Goal: Transaction & Acquisition: Purchase product/service

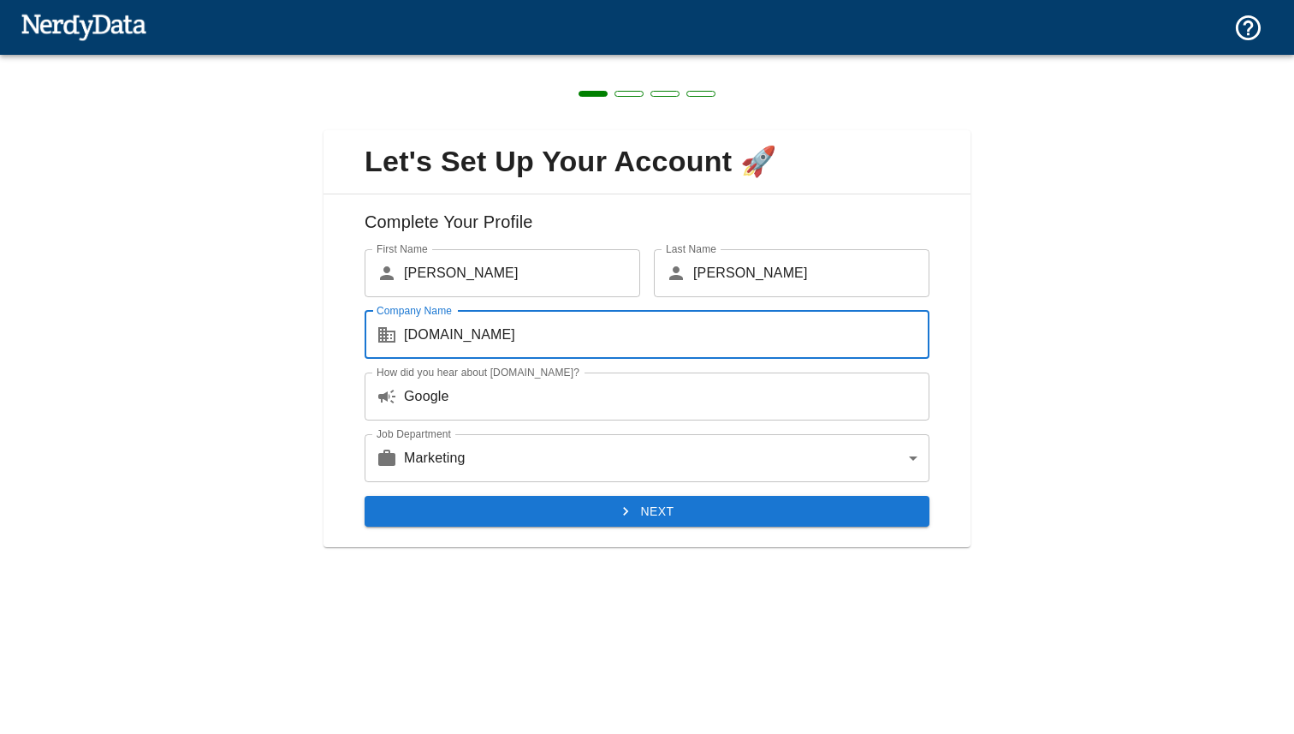
type input "[DOMAIN_NAME]"
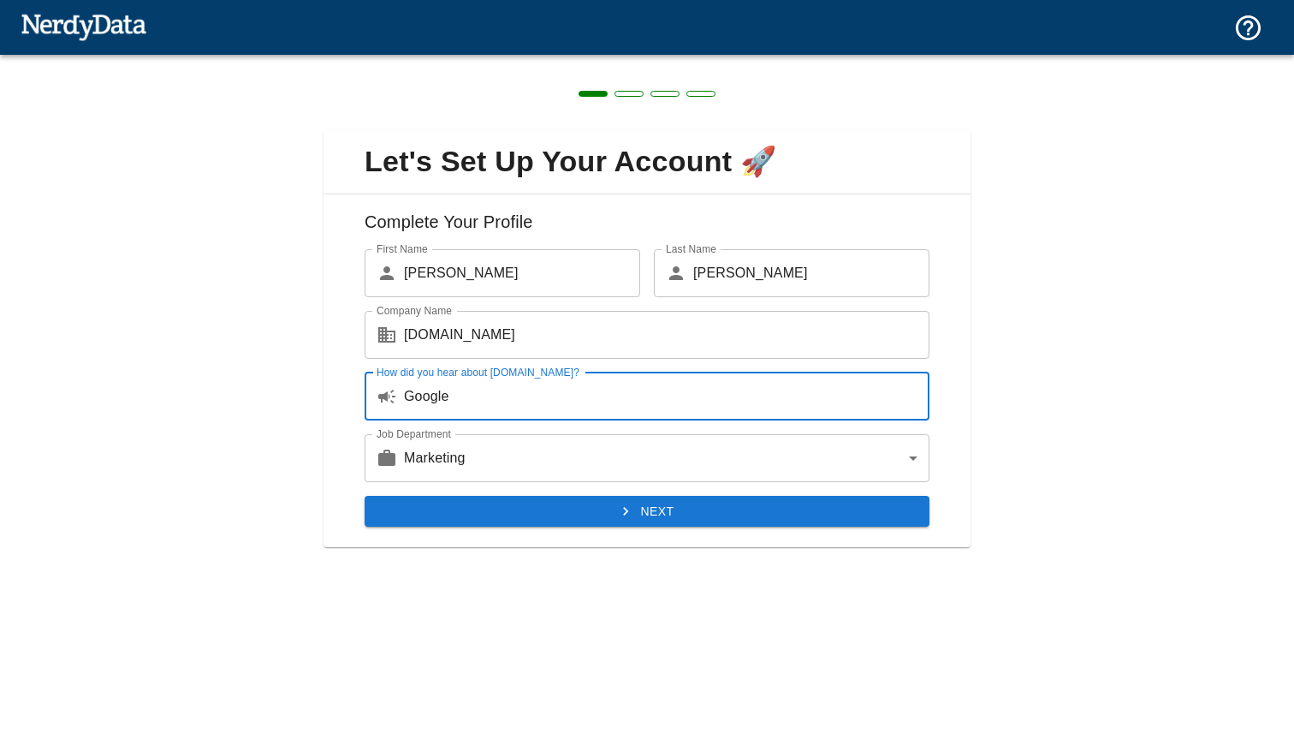
click at [591, 413] on input "Google" at bounding box center [667, 396] width 526 height 48
drag, startPoint x: 553, startPoint y: 411, endPoint x: 321, endPoint y: 404, distance: 232.1
click at [322, 406] on div "Let's Set Up Your Account 🚀 Complete Your Profile First Name ​ Dan First Name L…" at bounding box center [647, 328] width 1294 height 547
type input "Known about you guys for a while and collaborated for data sets for presentatio…"
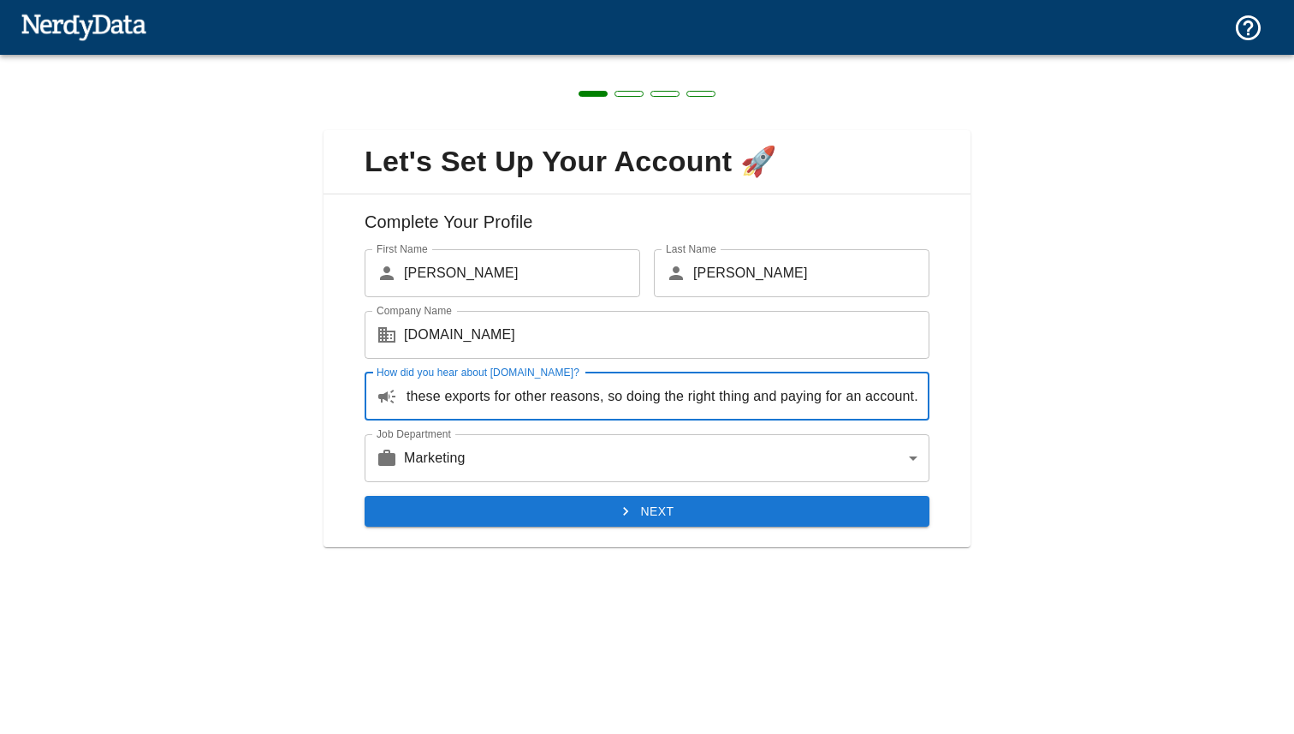
scroll to position [0, 0]
click at [473, 508] on button "Next" at bounding box center [647, 512] width 565 height 32
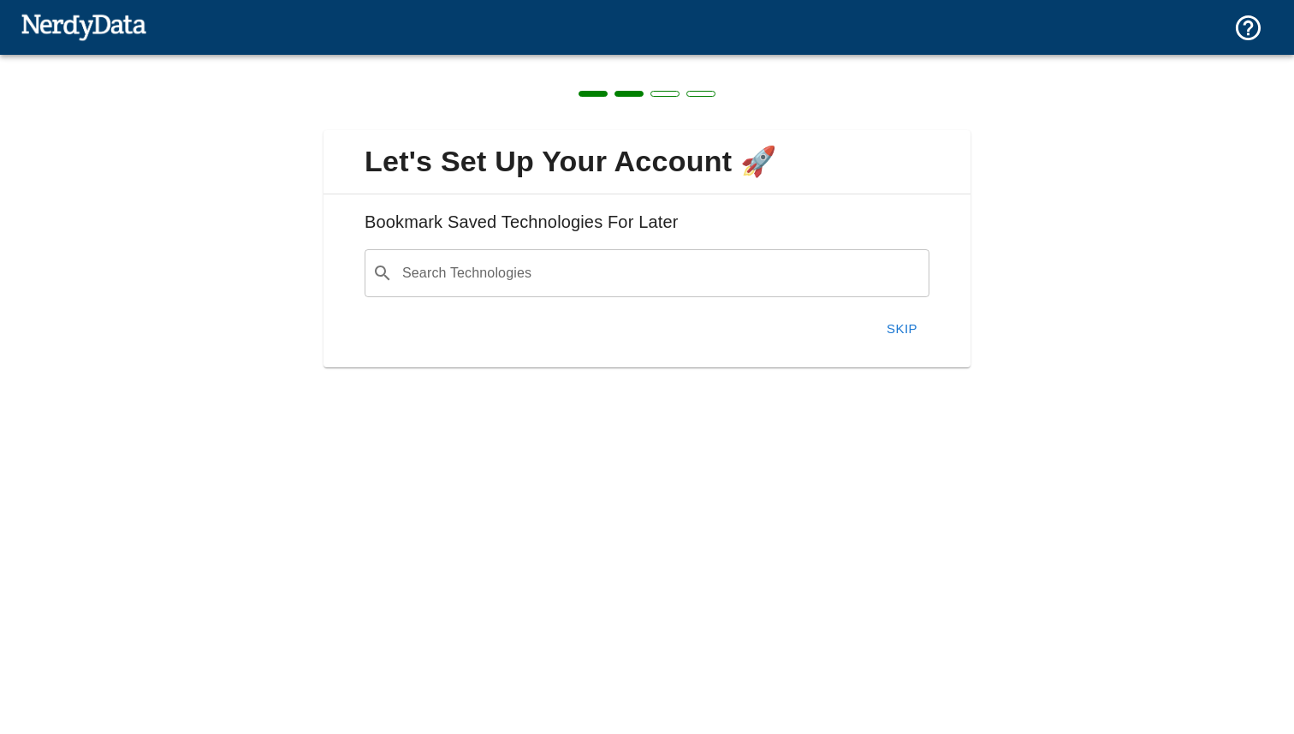
click at [914, 322] on button "Skip" at bounding box center [902, 329] width 55 height 36
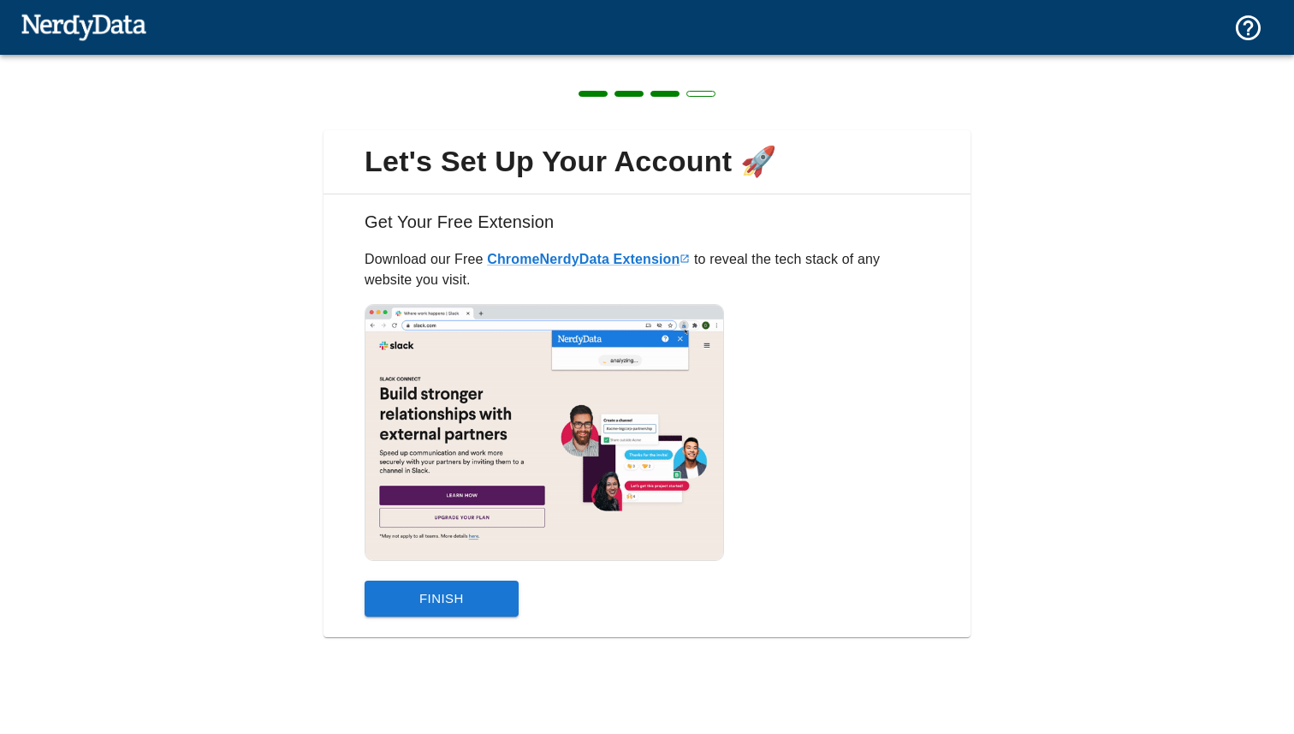
click at [502, 590] on button "Finish" at bounding box center [442, 598] width 154 height 36
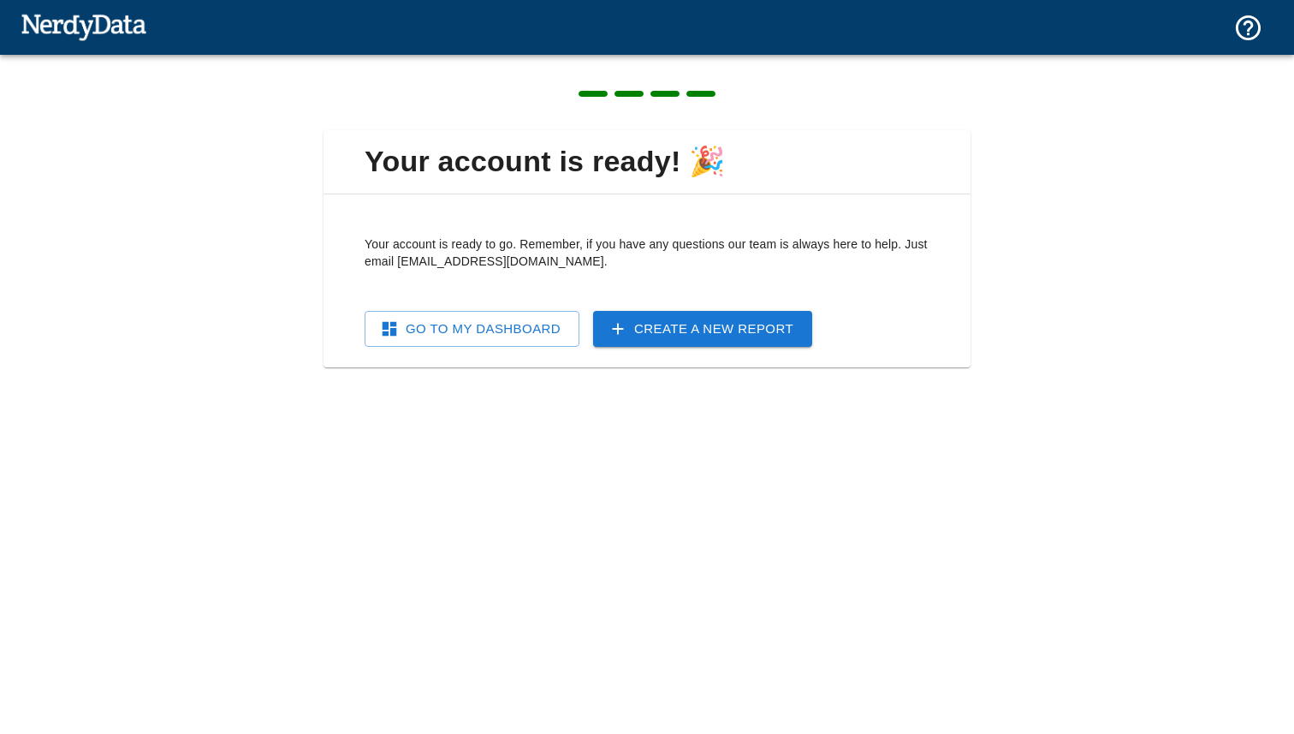
click at [521, 338] on link "Go To My Dashboard" at bounding box center [472, 329] width 215 height 36
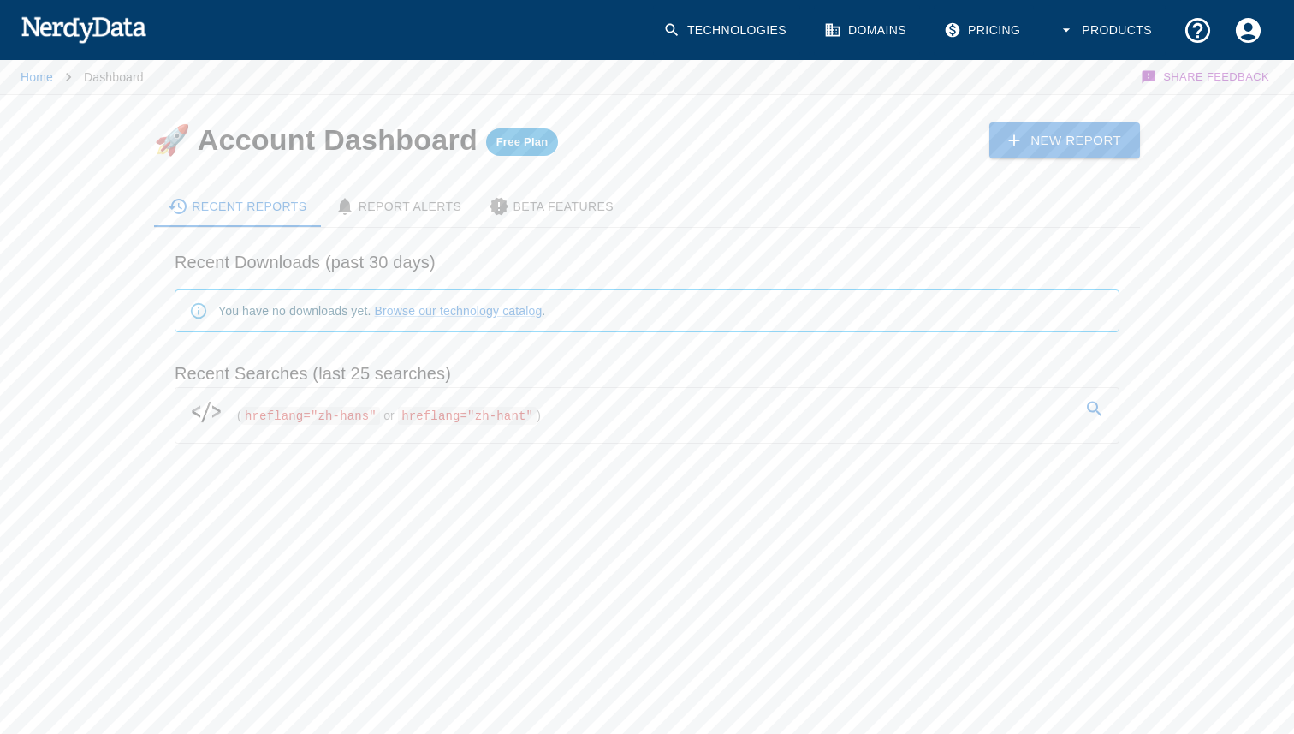
click at [980, 21] on link "Pricing" at bounding box center [984, 30] width 100 height 51
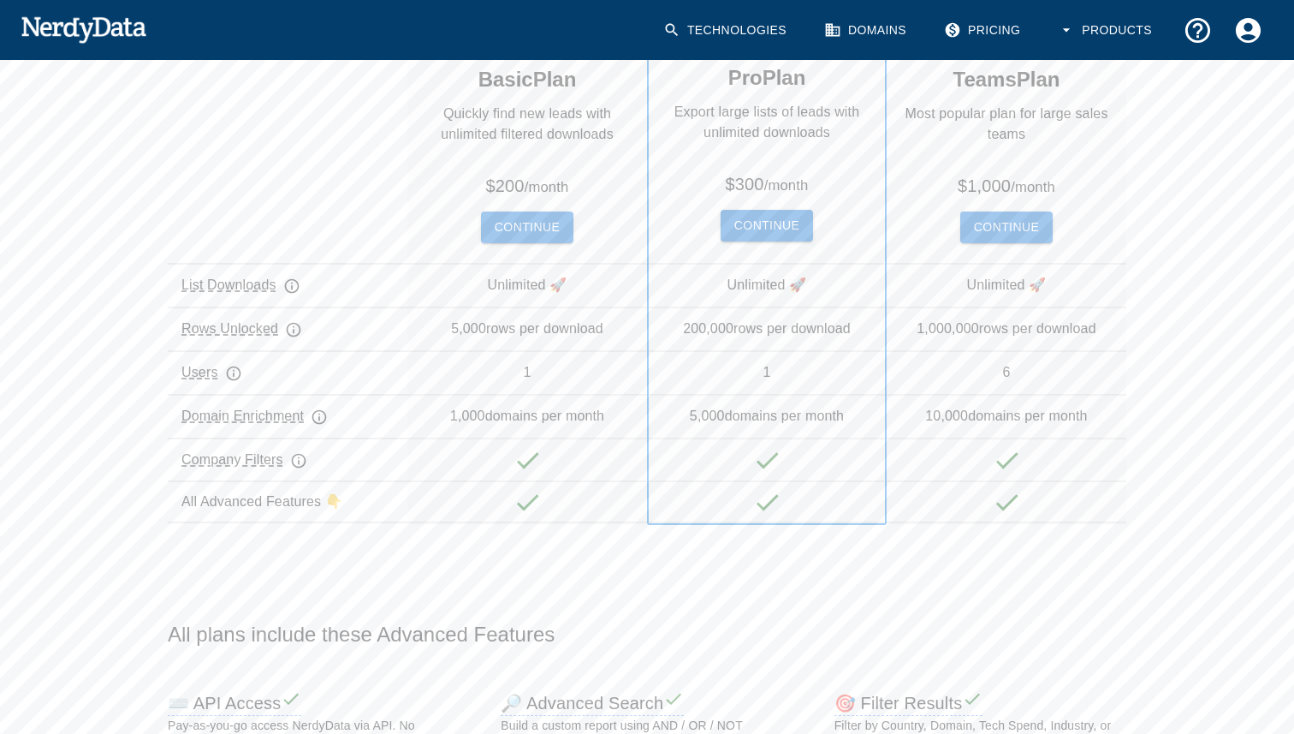
scroll to position [281, 0]
click at [503, 225] on button "Continue" at bounding box center [527, 227] width 92 height 32
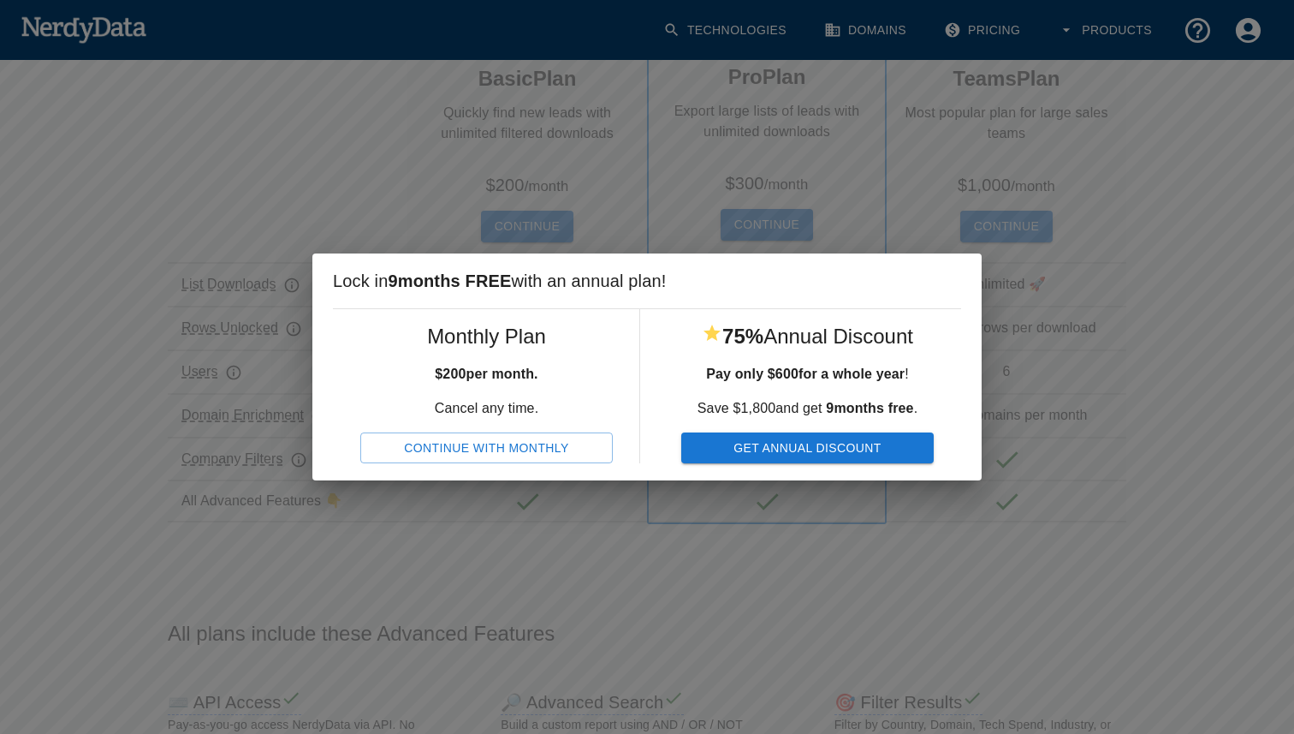
click at [549, 442] on button "Continue With Monthly" at bounding box center [486, 448] width 253 height 32
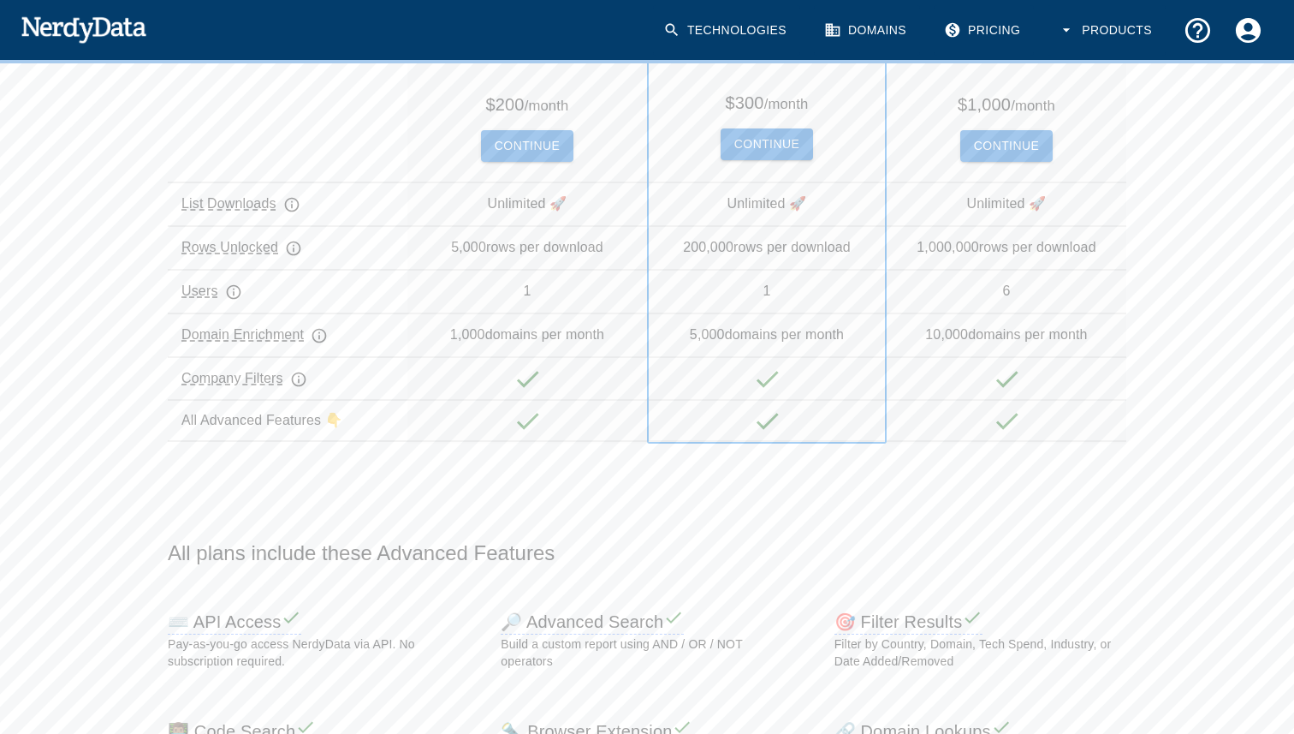
scroll to position [303, 0]
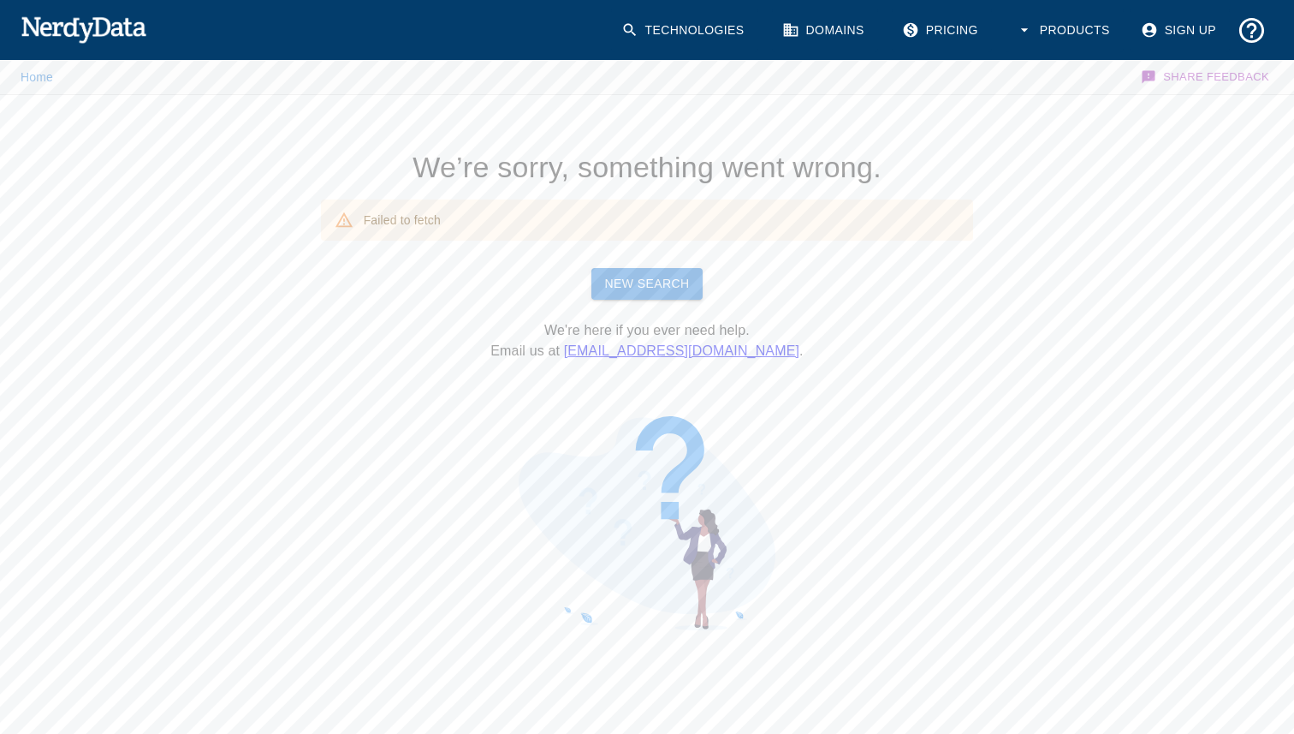
click at [58, 38] on img at bounding box center [84, 29] width 126 height 34
click at [717, 36] on link "Technologies" at bounding box center [684, 31] width 147 height 44
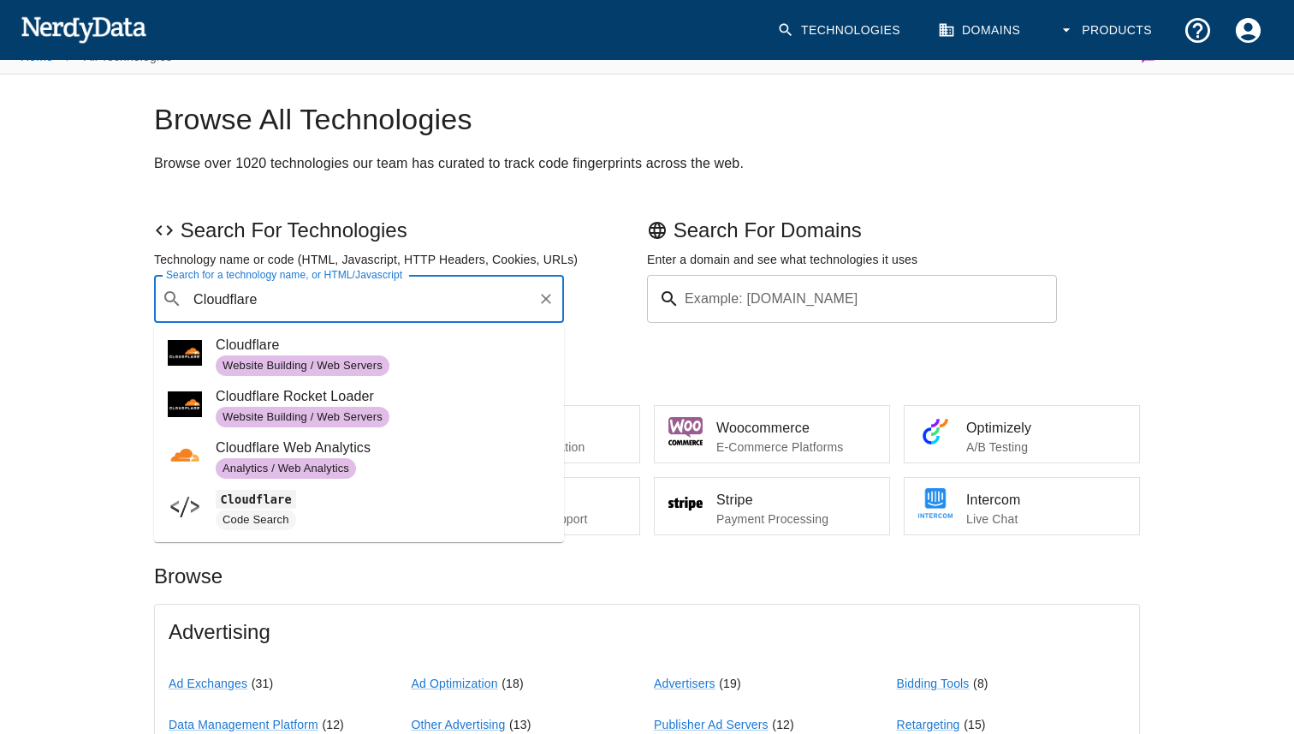
scroll to position [18, 0]
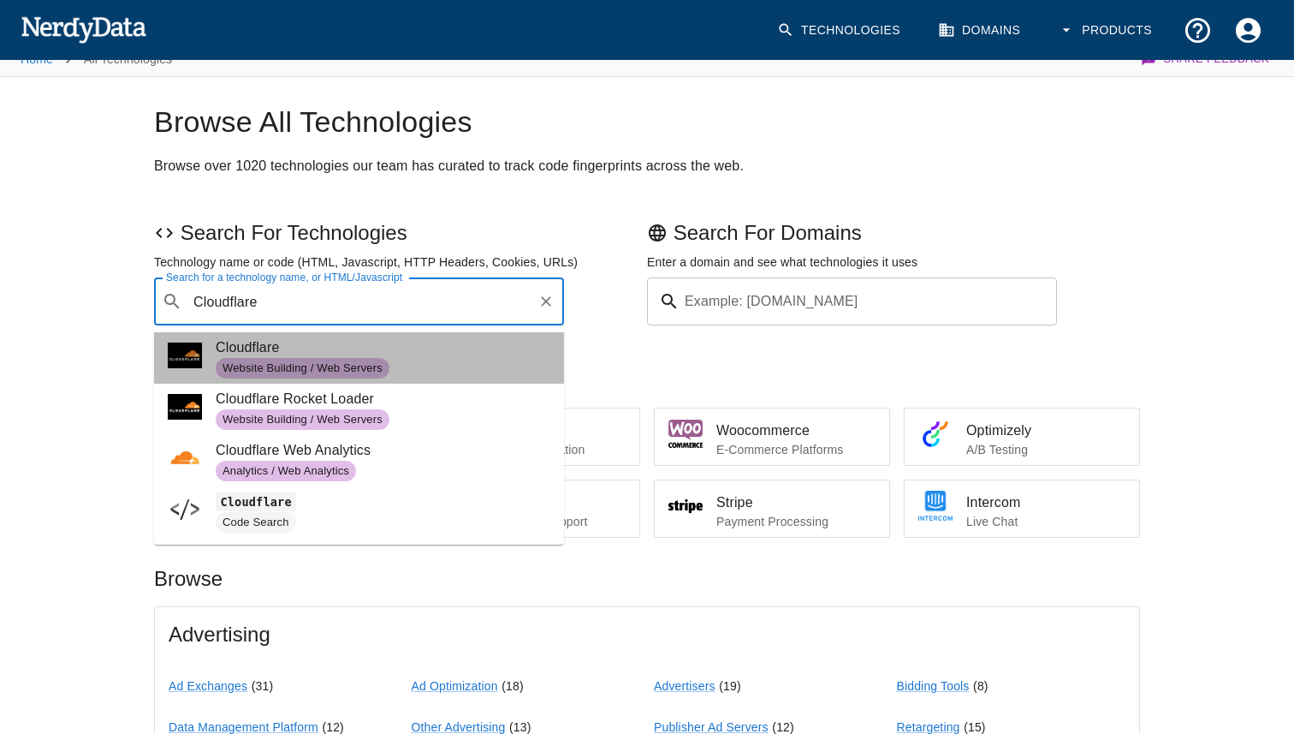
click at [421, 368] on span "Website Building / Web Servers" at bounding box center [383, 368] width 335 height 21
type input "Cloudflare"
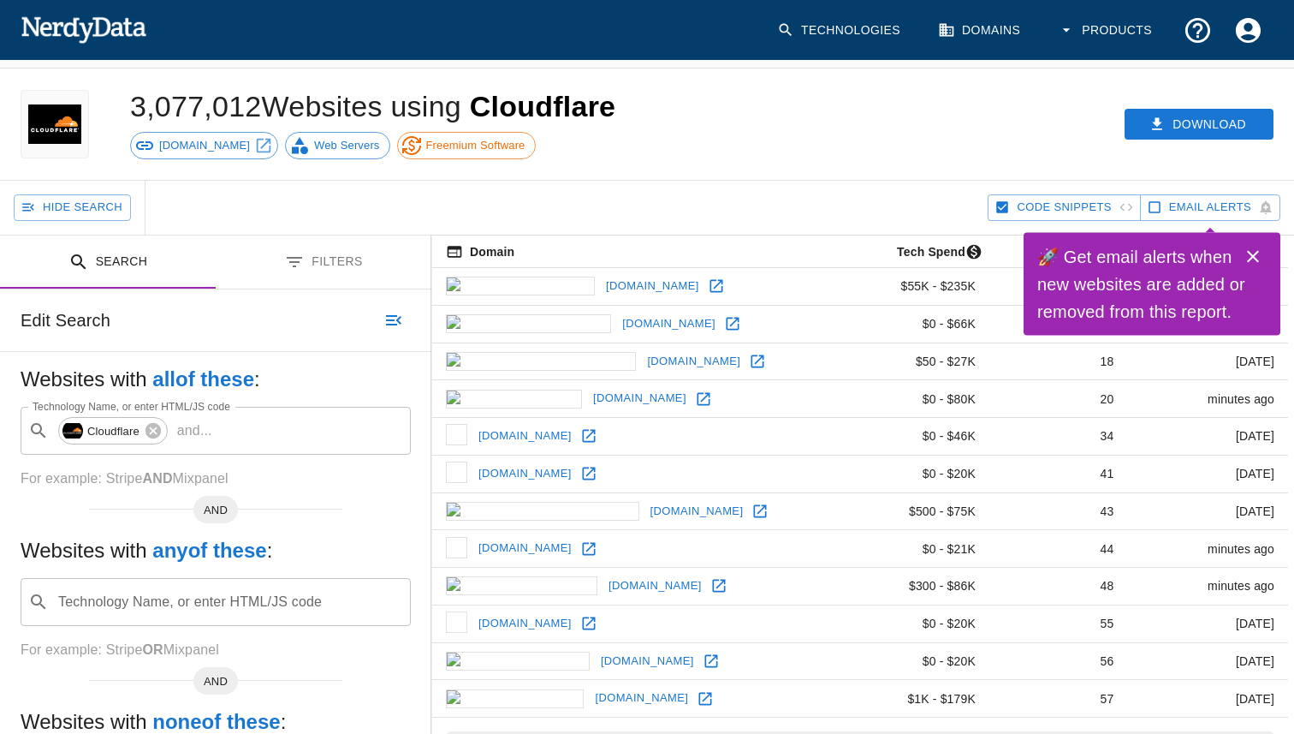
scroll to position [20, 0]
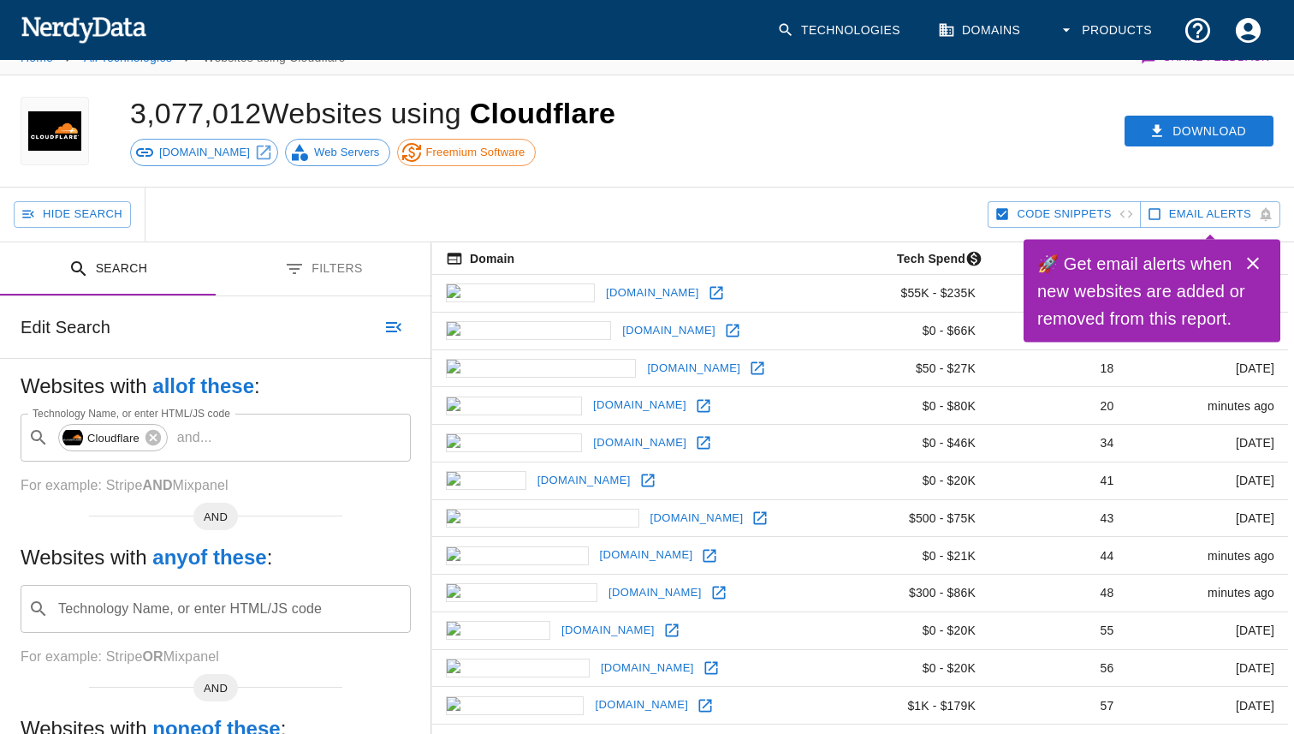
click at [1254, 263] on icon "Close" at bounding box center [1253, 264] width 12 height 12
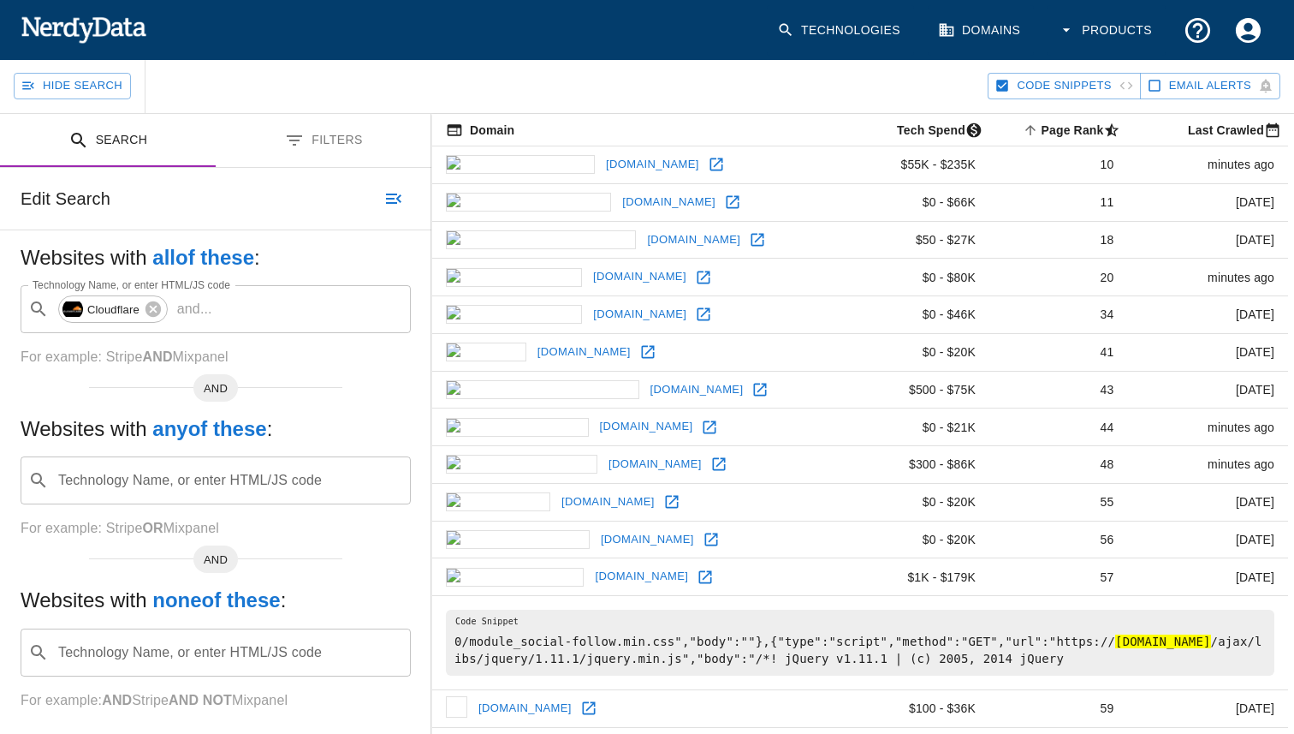
scroll to position [158, 0]
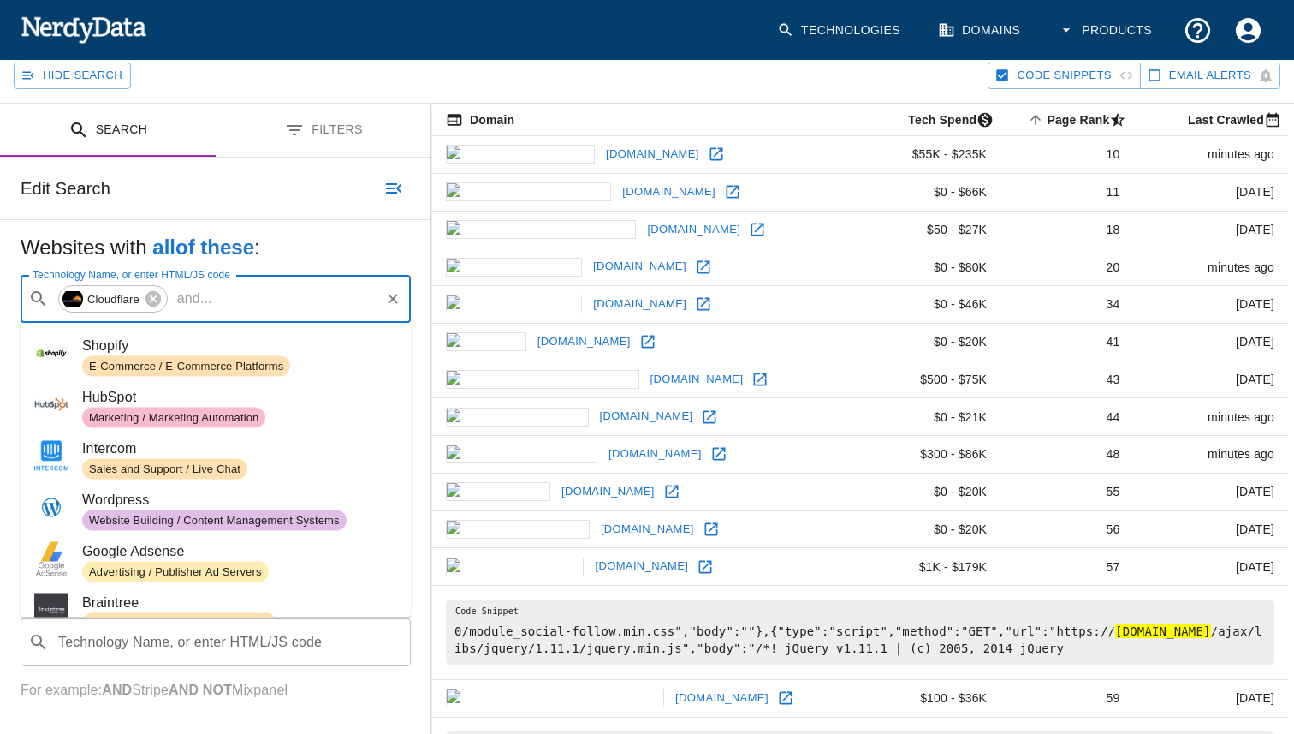
click at [319, 309] on input "Technology Name, or enter HTML/JS code" at bounding box center [298, 298] width 158 height 33
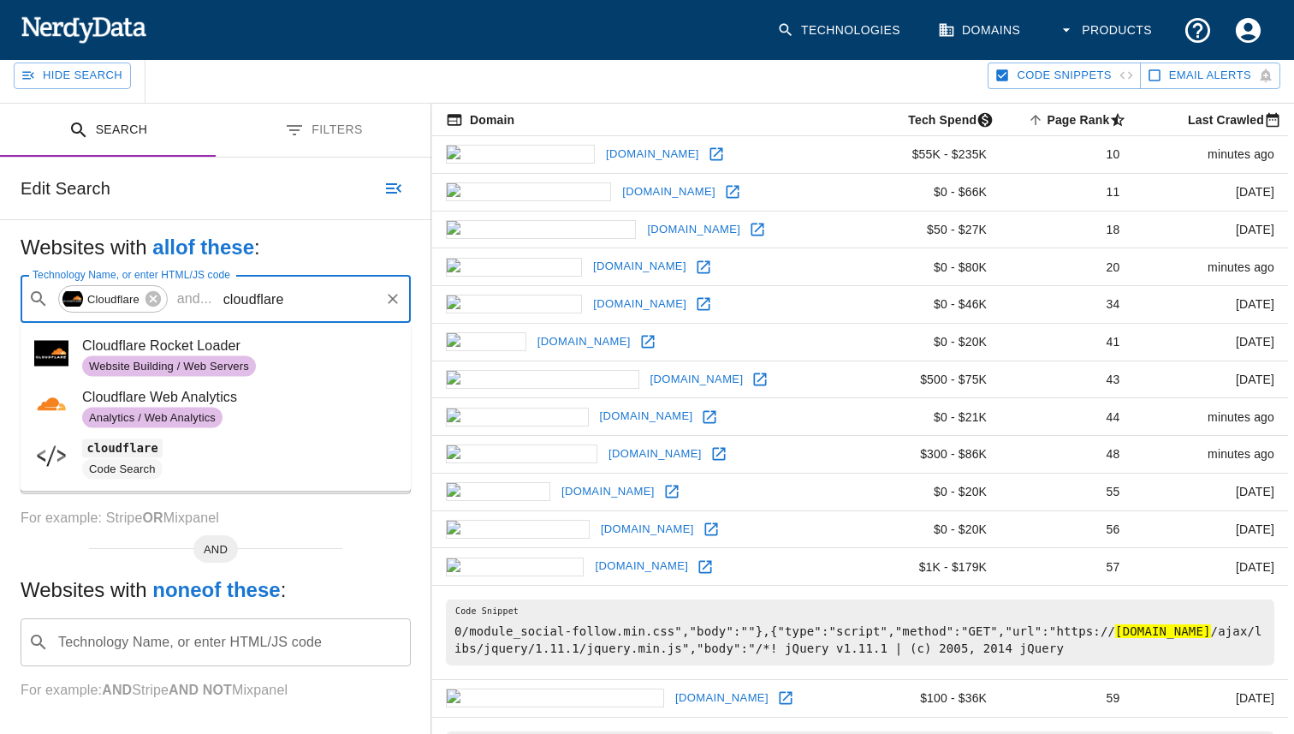
click at [240, 413] on span "Analytics / Web Analytics" at bounding box center [239, 417] width 315 height 21
type input "cloudflare"
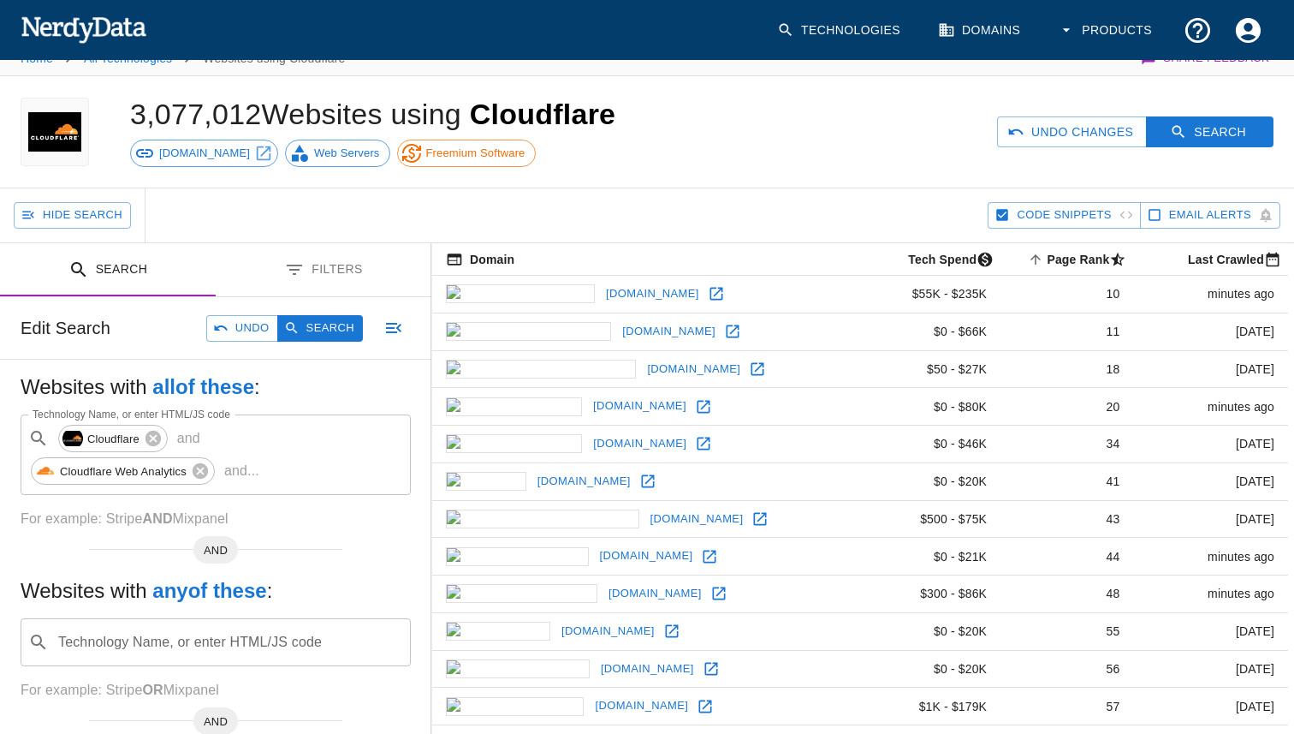
scroll to position [0, 0]
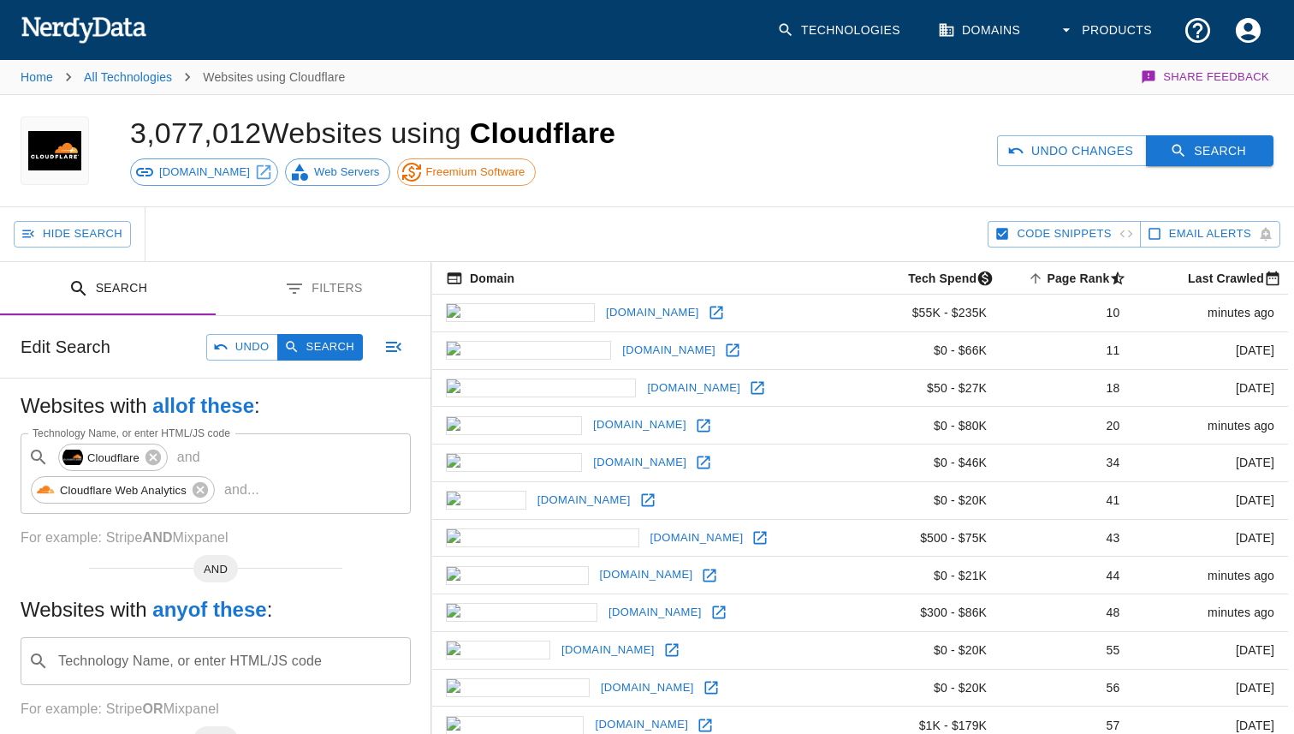
click at [1185, 160] on button "Search" at bounding box center [1210, 151] width 128 height 32
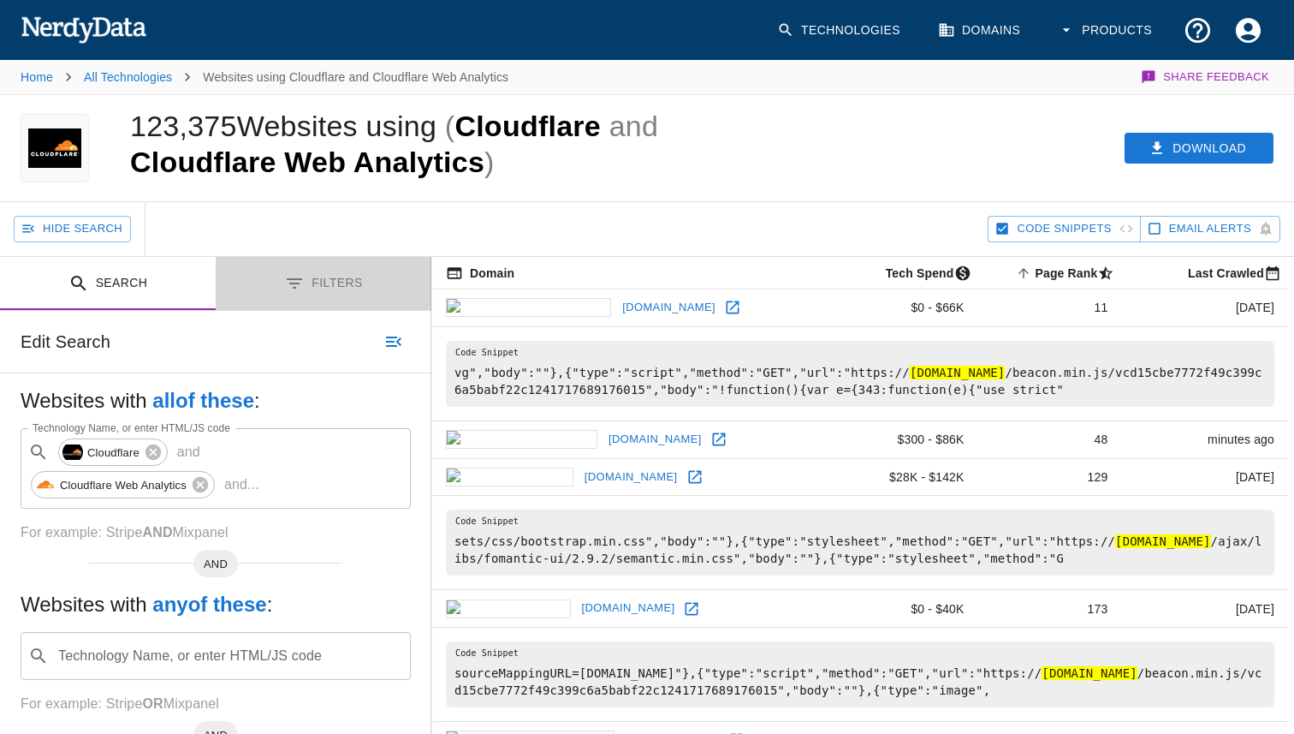
click at [308, 282] on button "Filters" at bounding box center [324, 284] width 216 height 54
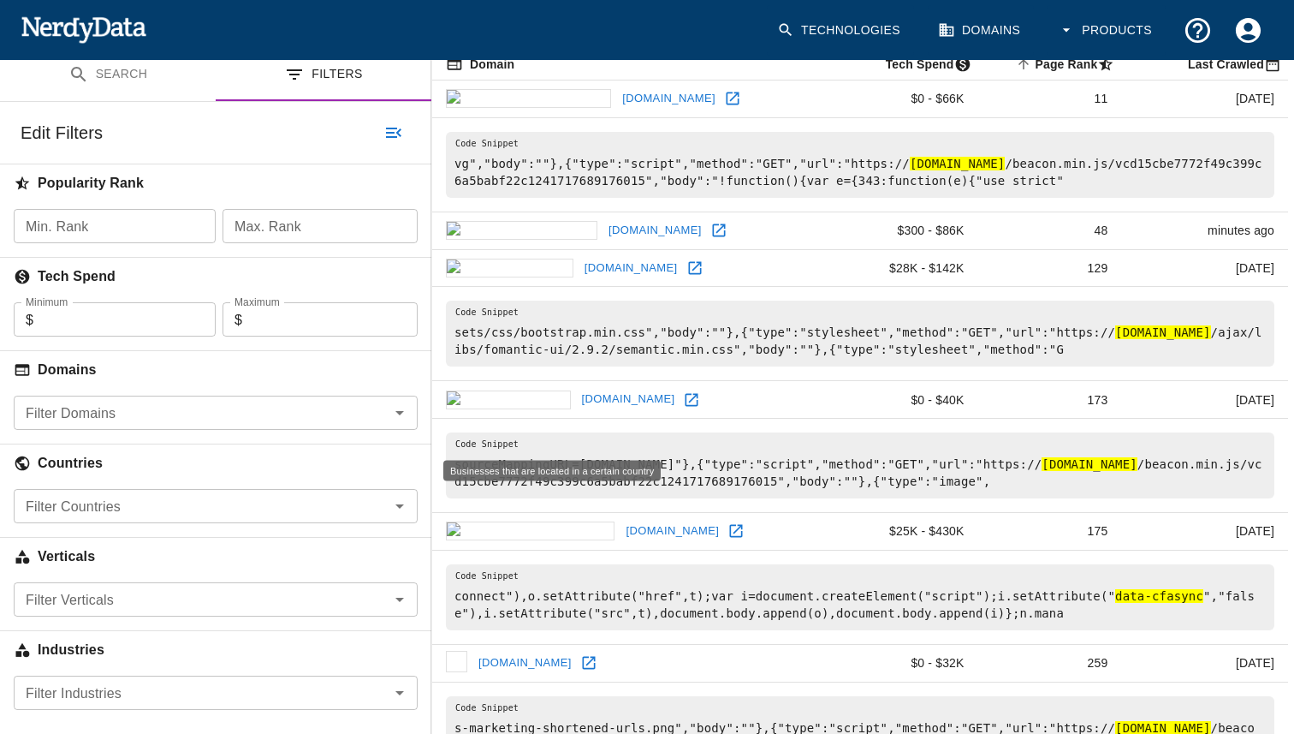
scroll to position [241, 0]
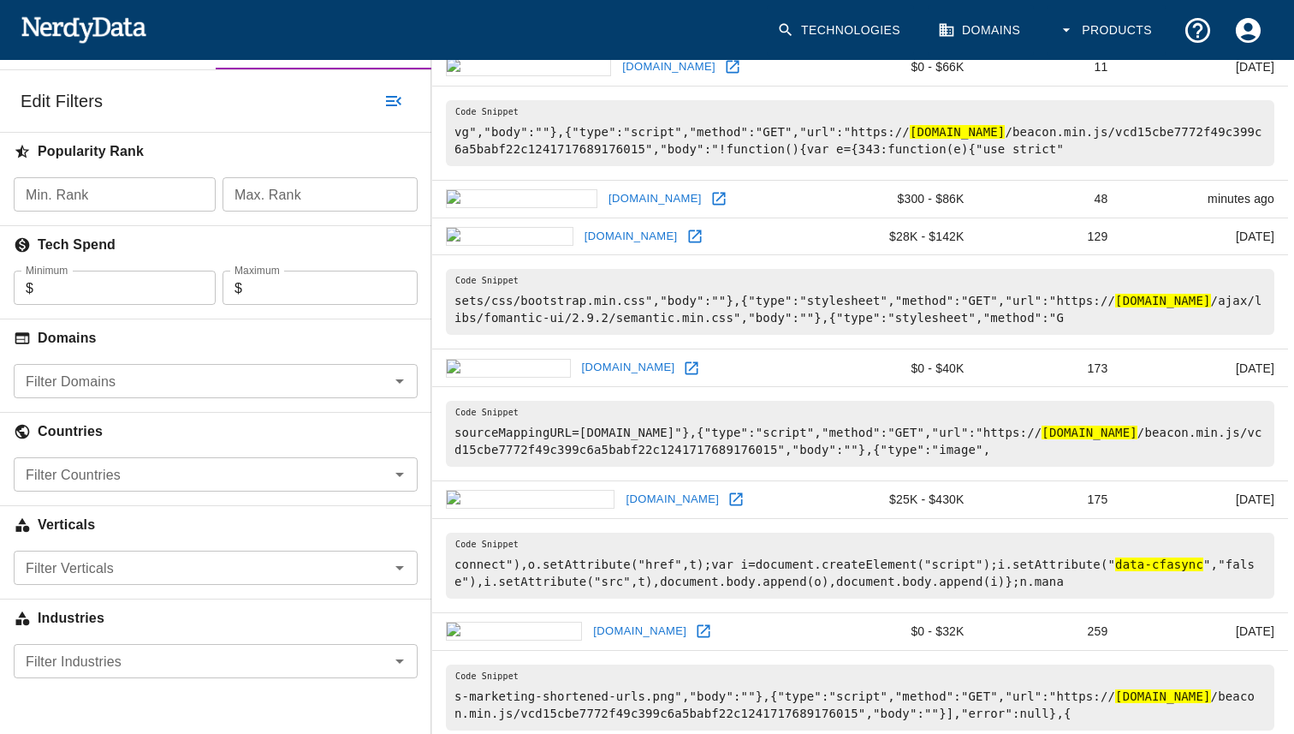
click at [283, 466] on input "Filter Countries" at bounding box center [202, 474] width 366 height 24
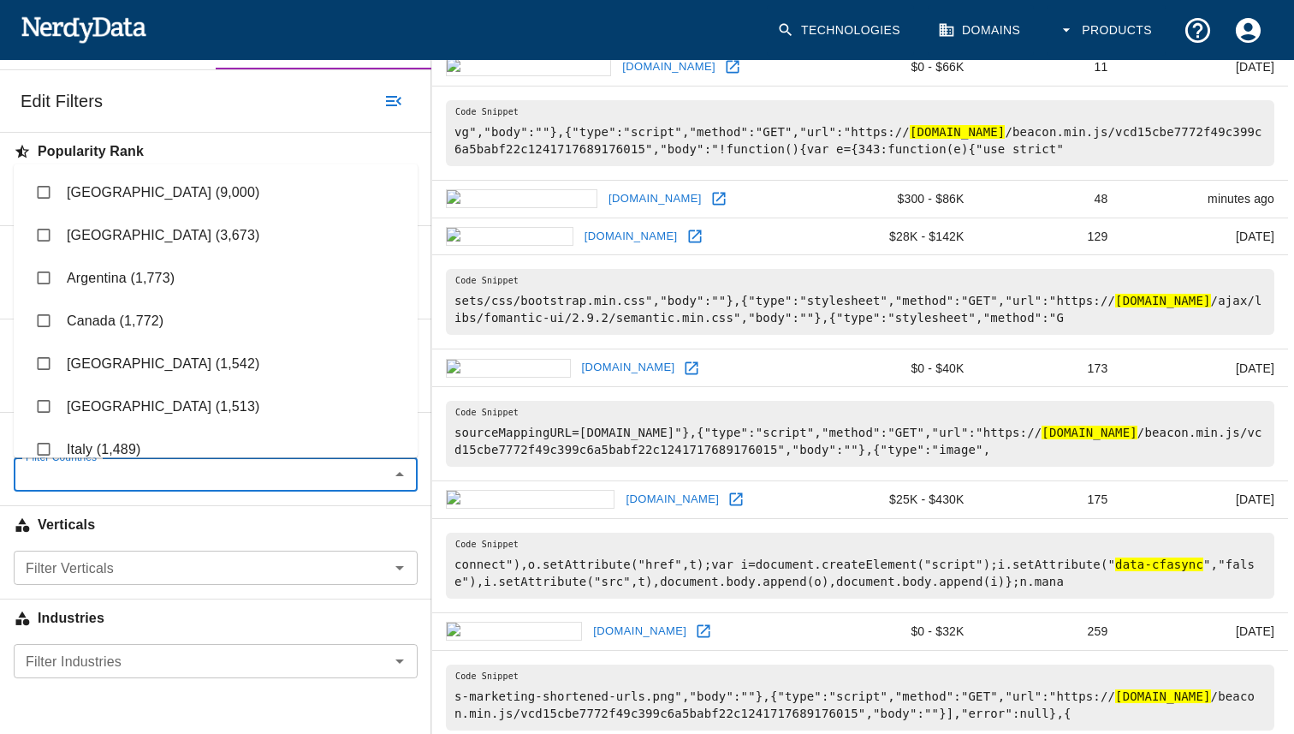
click at [164, 199] on li "[GEOGRAPHIC_DATA] (9,000)" at bounding box center [216, 192] width 404 height 43
checkbox input "true"
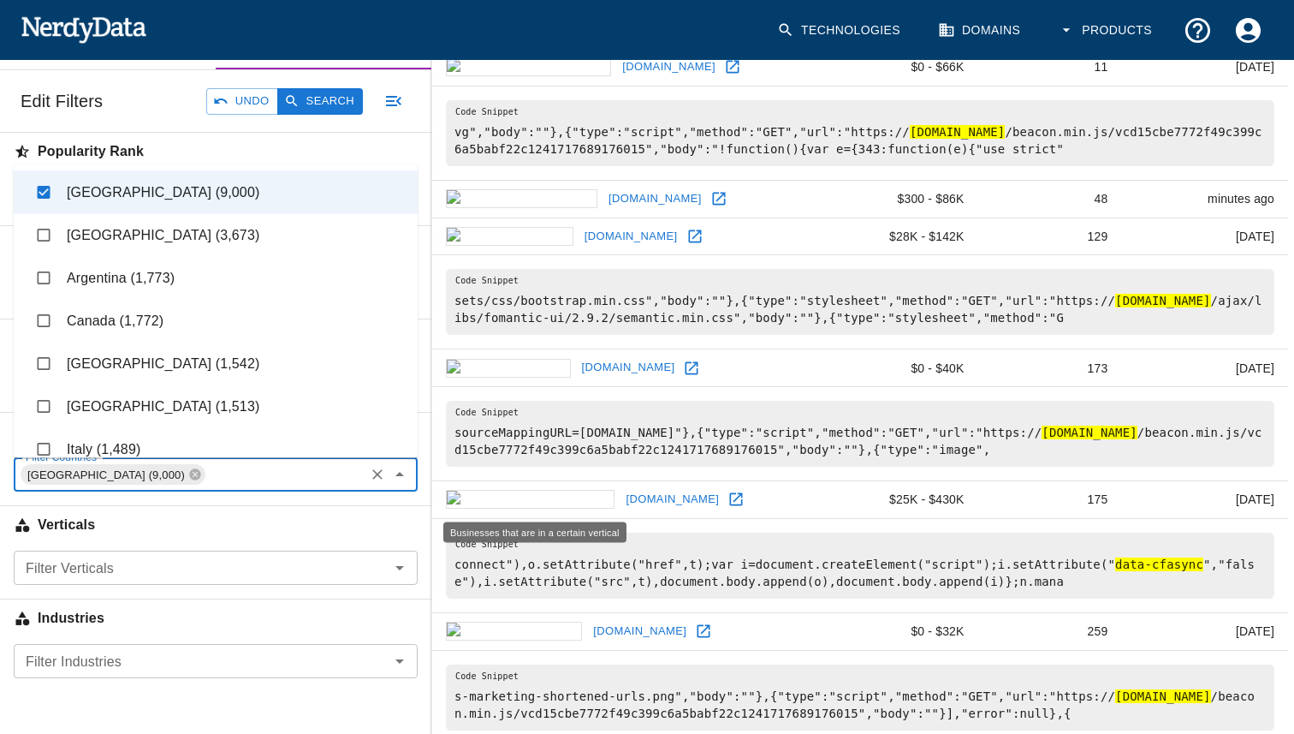
click at [283, 526] on h6 "Verticals" at bounding box center [215, 525] width 431 height 38
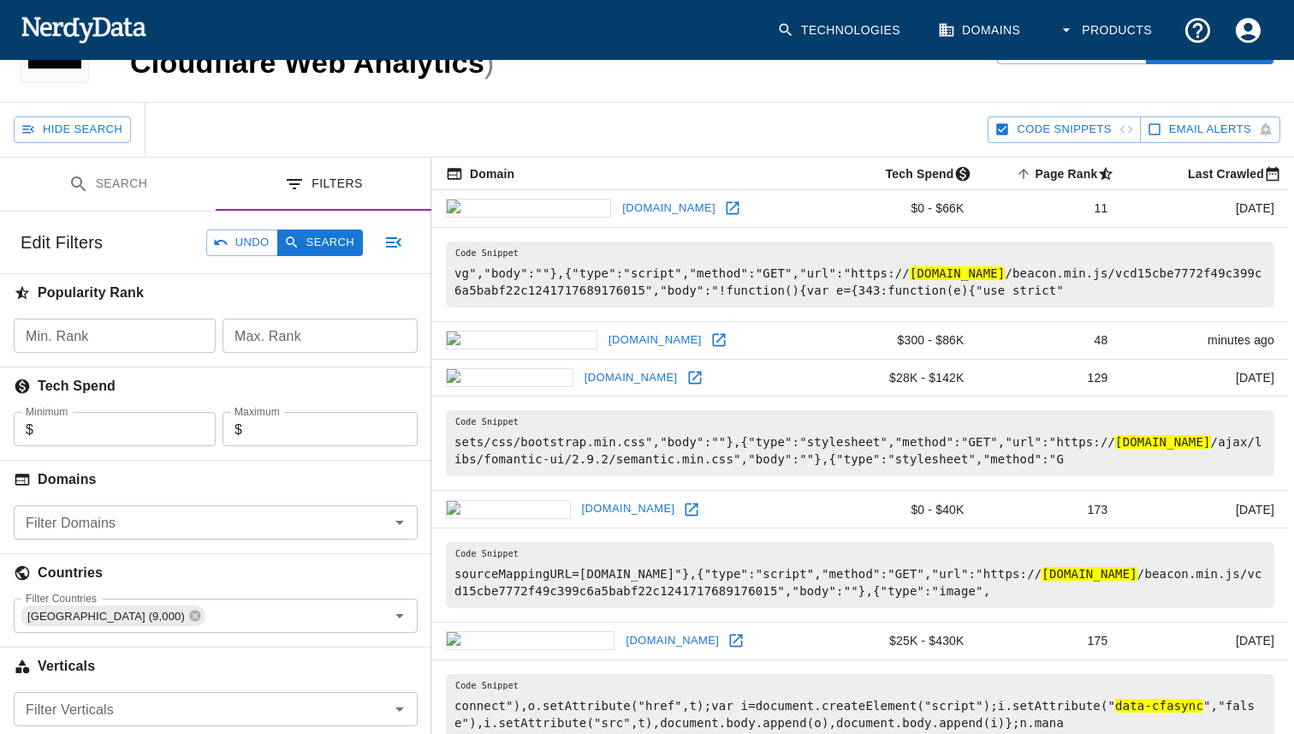
scroll to position [0, 0]
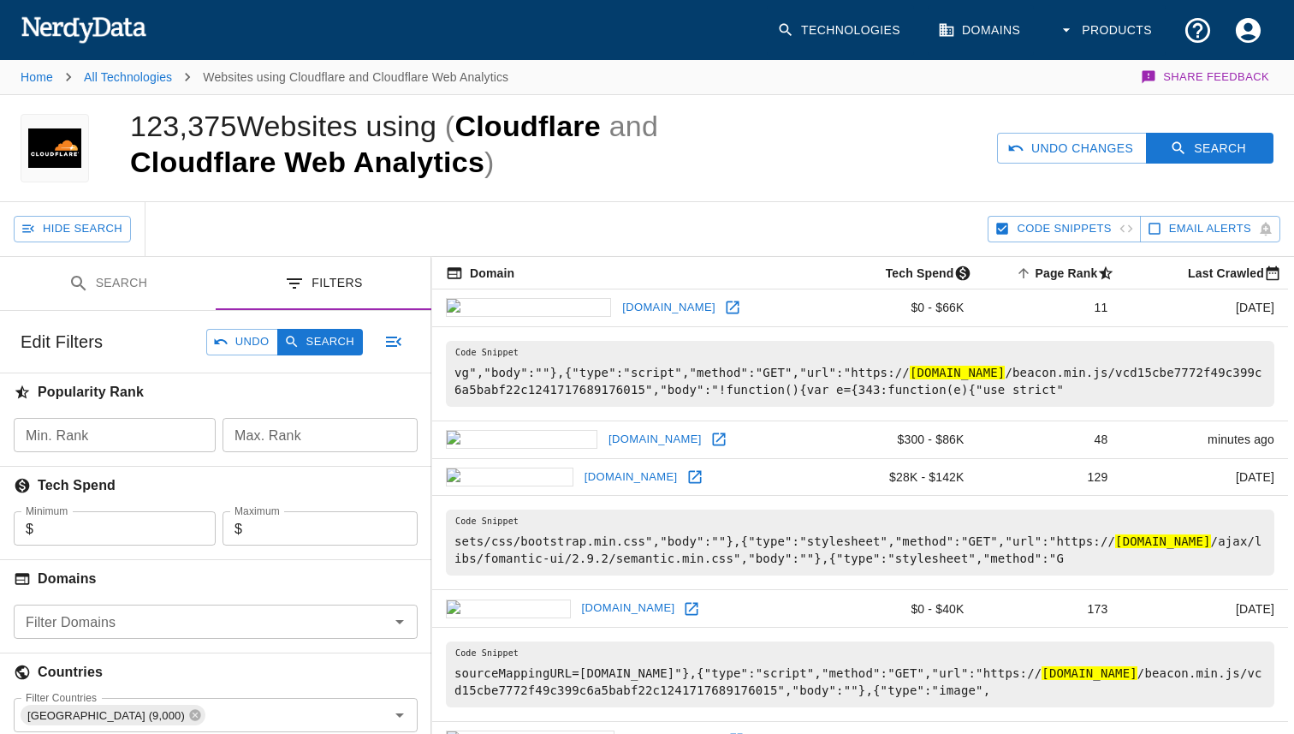
click at [323, 356] on div "Edit Filters Undo Search" at bounding box center [215, 342] width 431 height 62
click at [323, 352] on button "Search" at bounding box center [320, 342] width 86 height 27
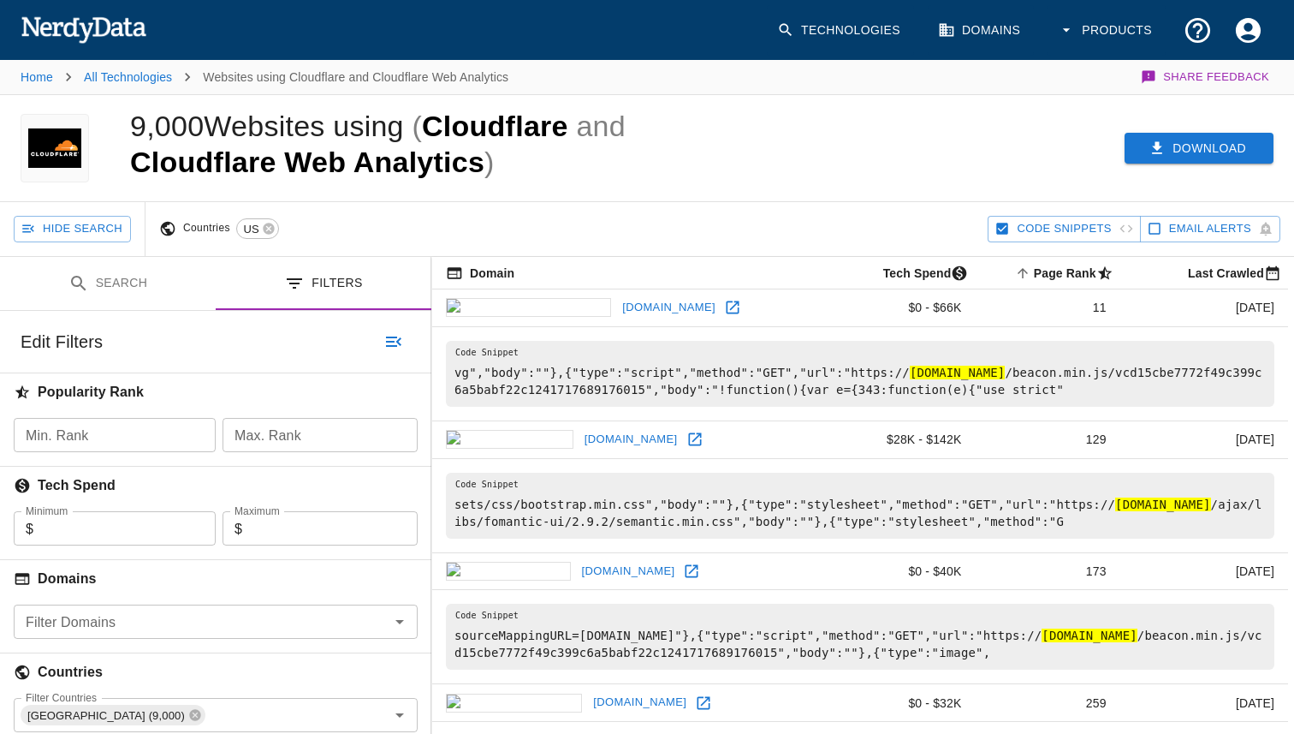
click at [1158, 141] on icon "button" at bounding box center [1157, 148] width 17 height 17
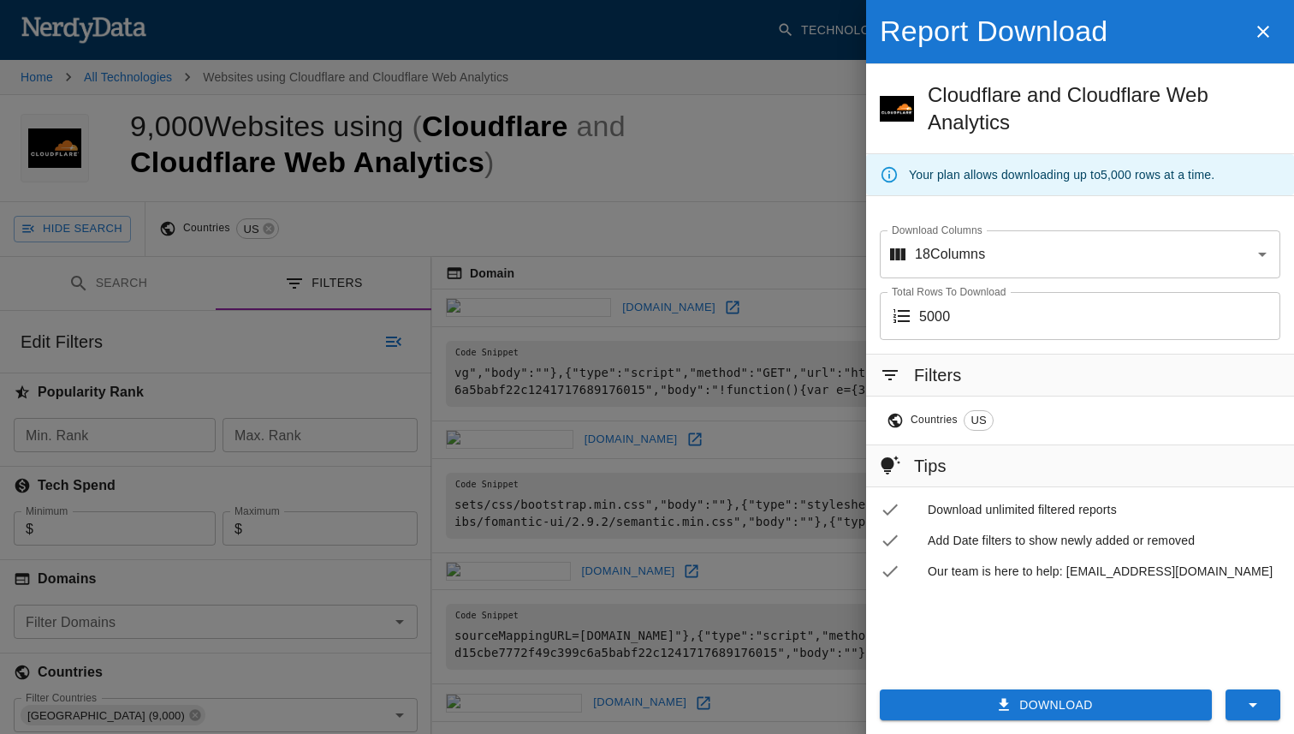
click at [1049, 703] on button "Download" at bounding box center [1046, 705] width 332 height 32
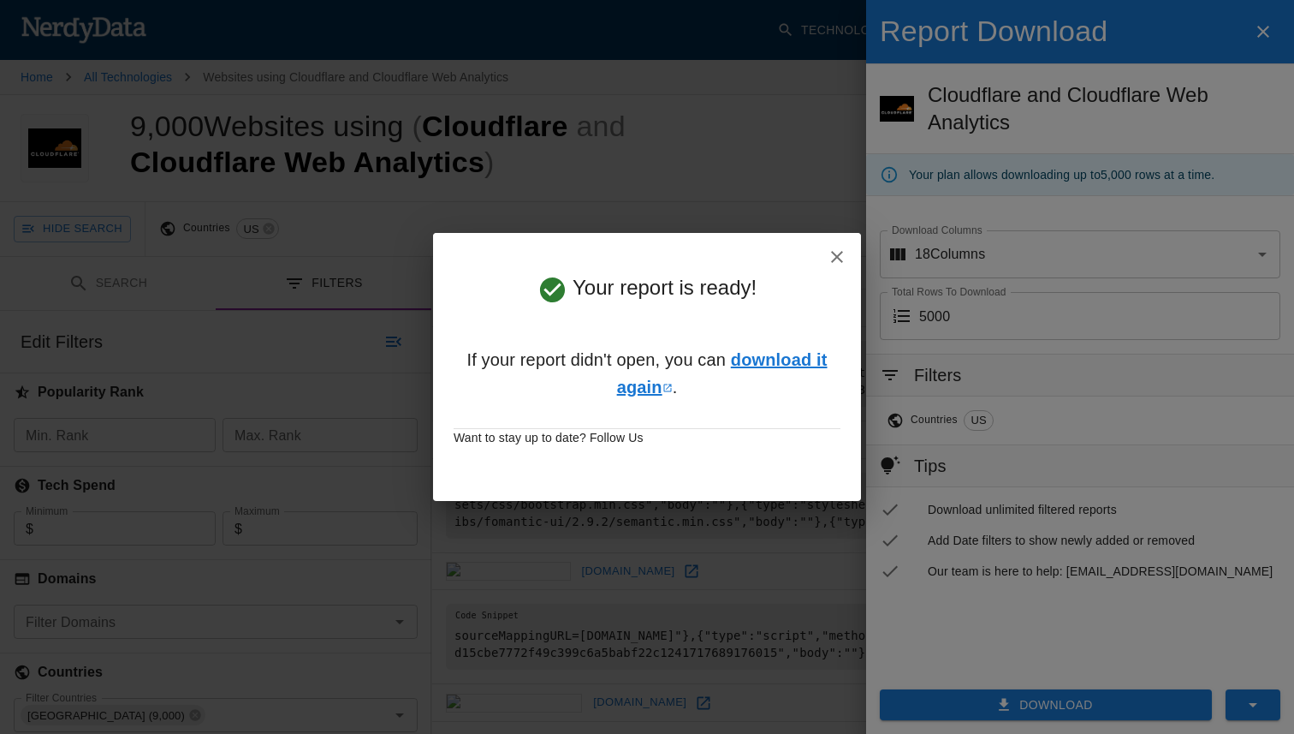
click at [783, 360] on link "download it again" at bounding box center [722, 373] width 211 height 46
click at [1078, 199] on div "Your report is ready! If your report didn't open, you can download it again . W…" at bounding box center [647, 367] width 1294 height 734
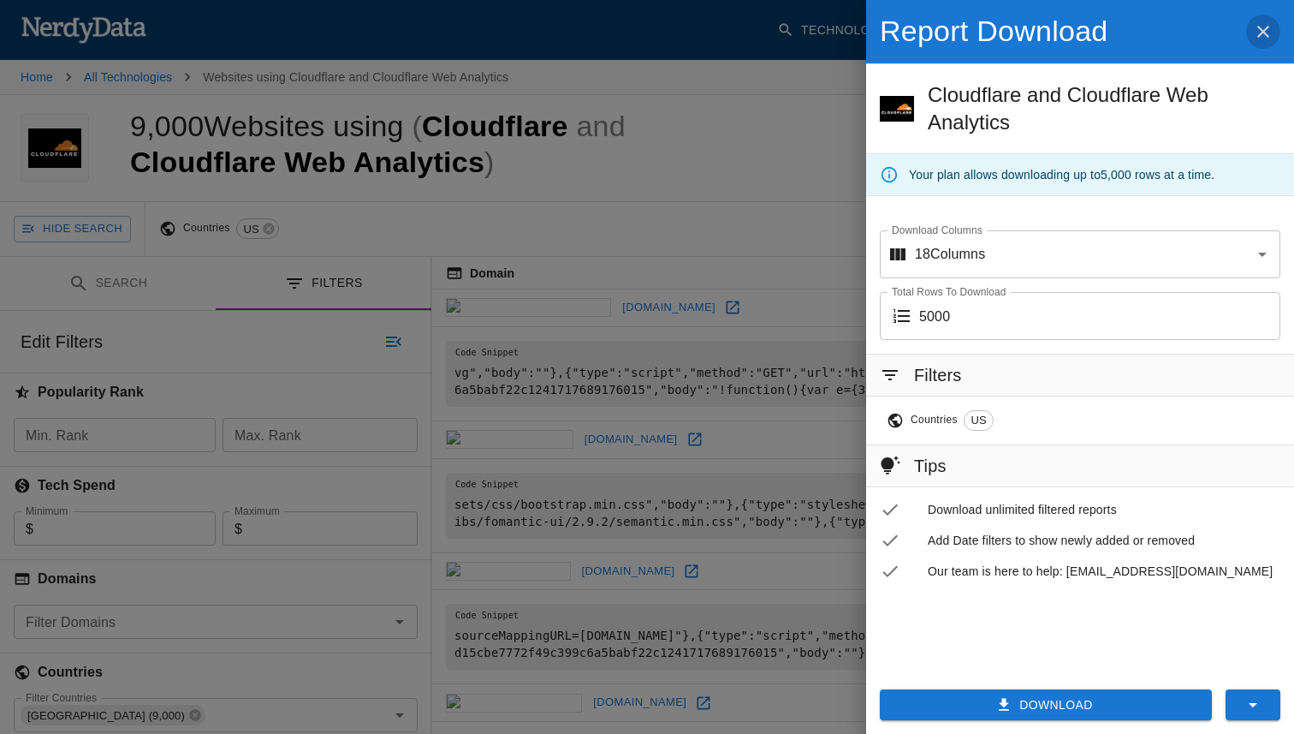
click at [1271, 33] on icon "button" at bounding box center [1263, 31] width 21 height 21
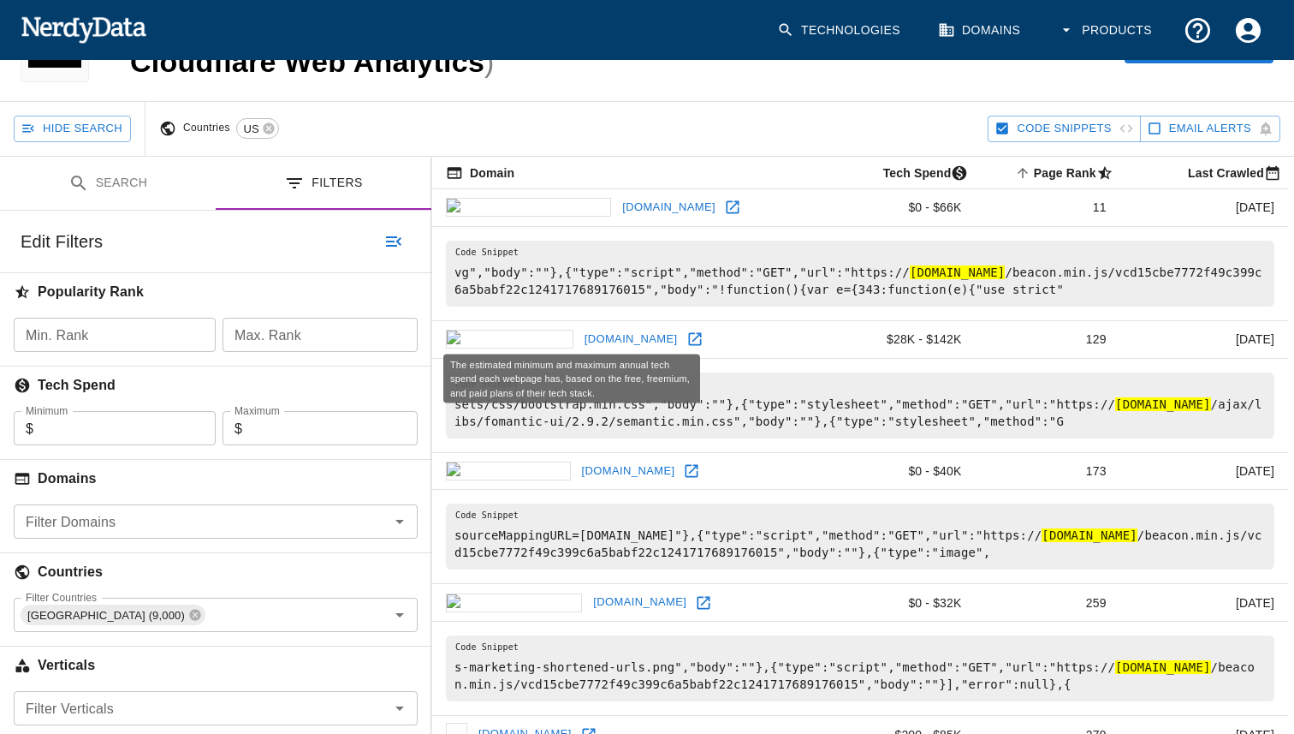
scroll to position [135, 0]
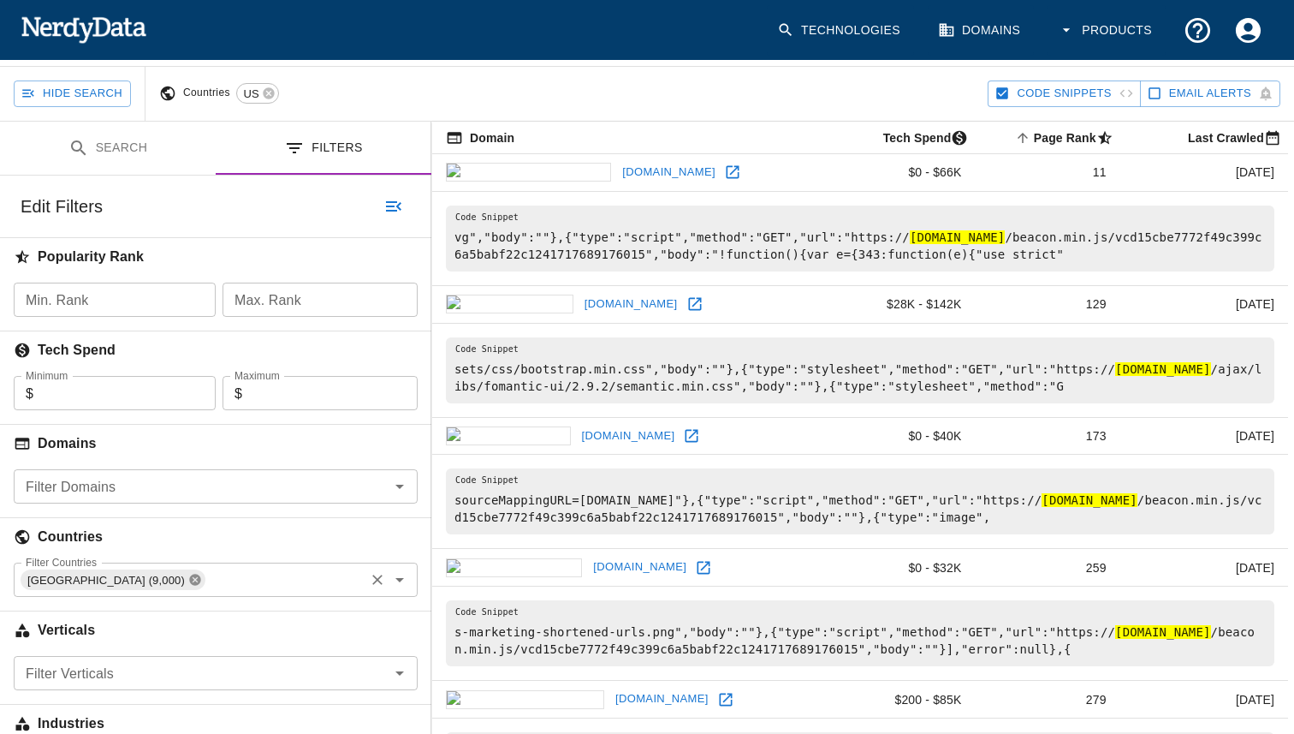
click at [189, 575] on icon at bounding box center [194, 579] width 11 height 11
click at [169, 574] on input "Filter Countries" at bounding box center [202, 580] width 366 height 24
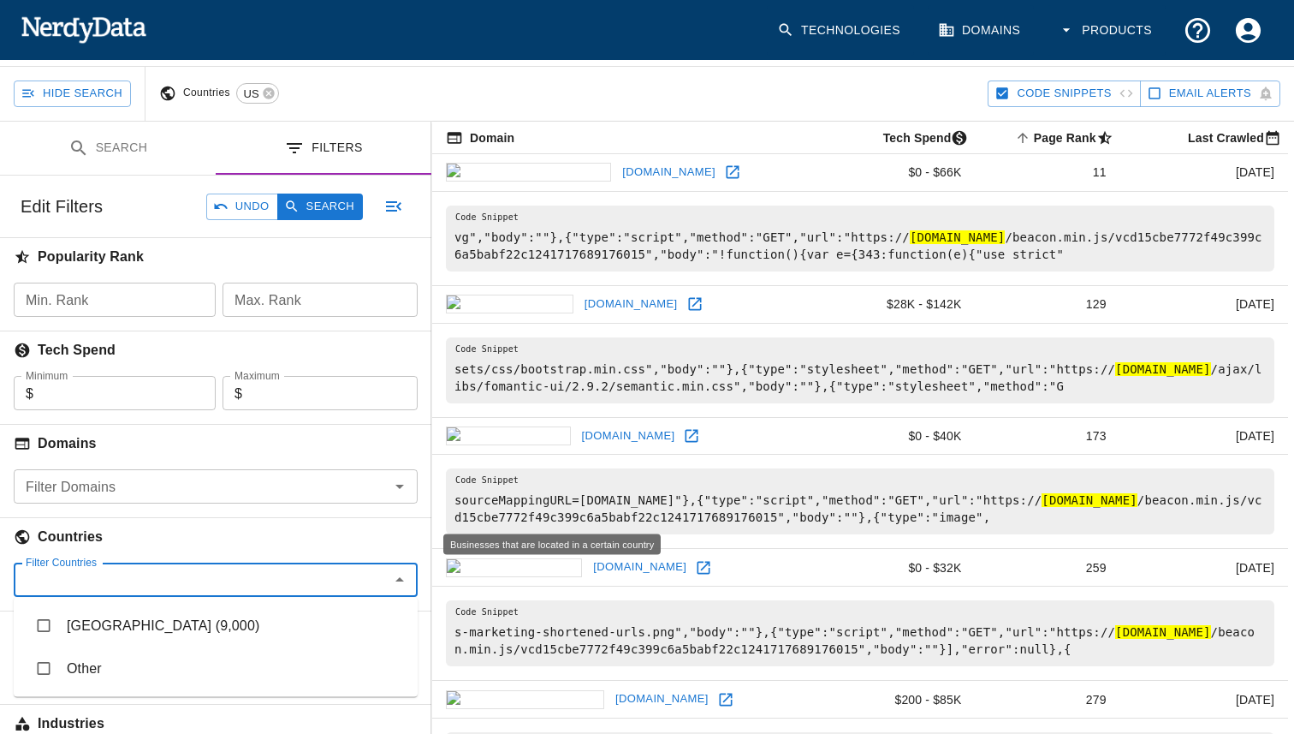
click at [326, 522] on h6 "Countries" at bounding box center [215, 537] width 431 height 38
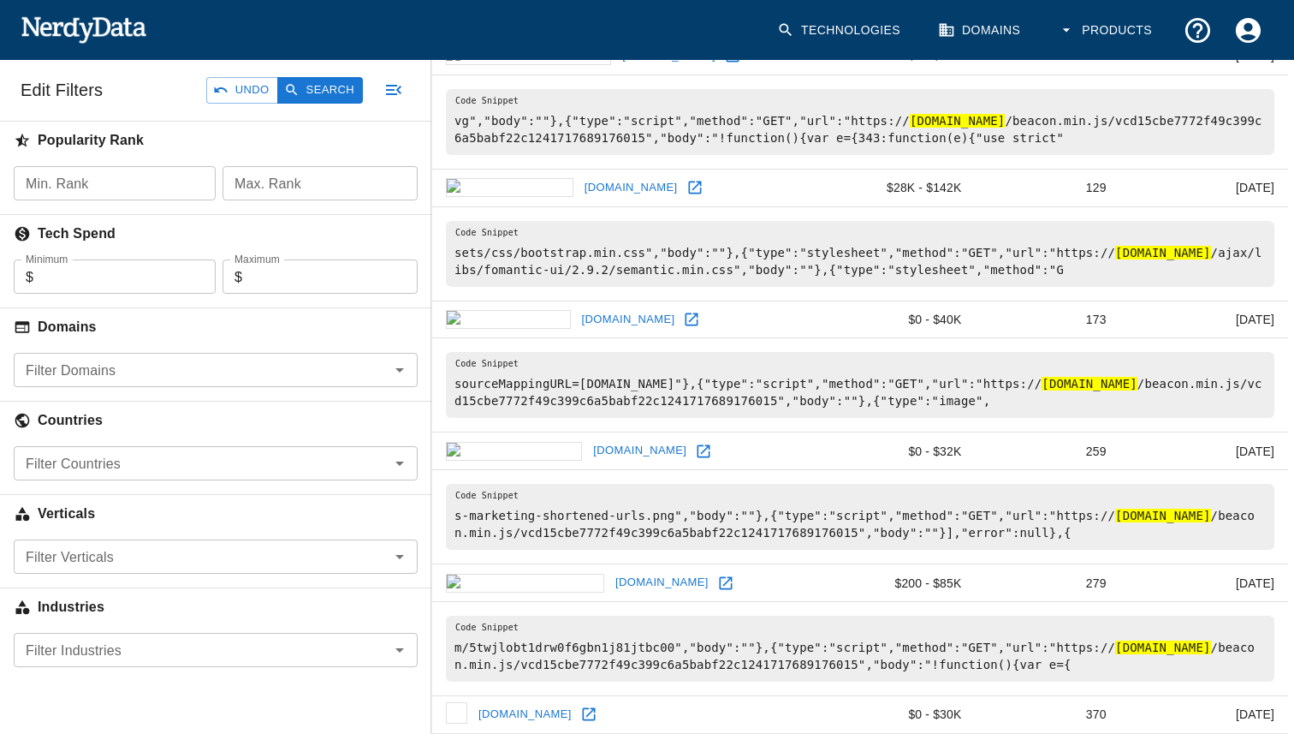
scroll to position [255, 0]
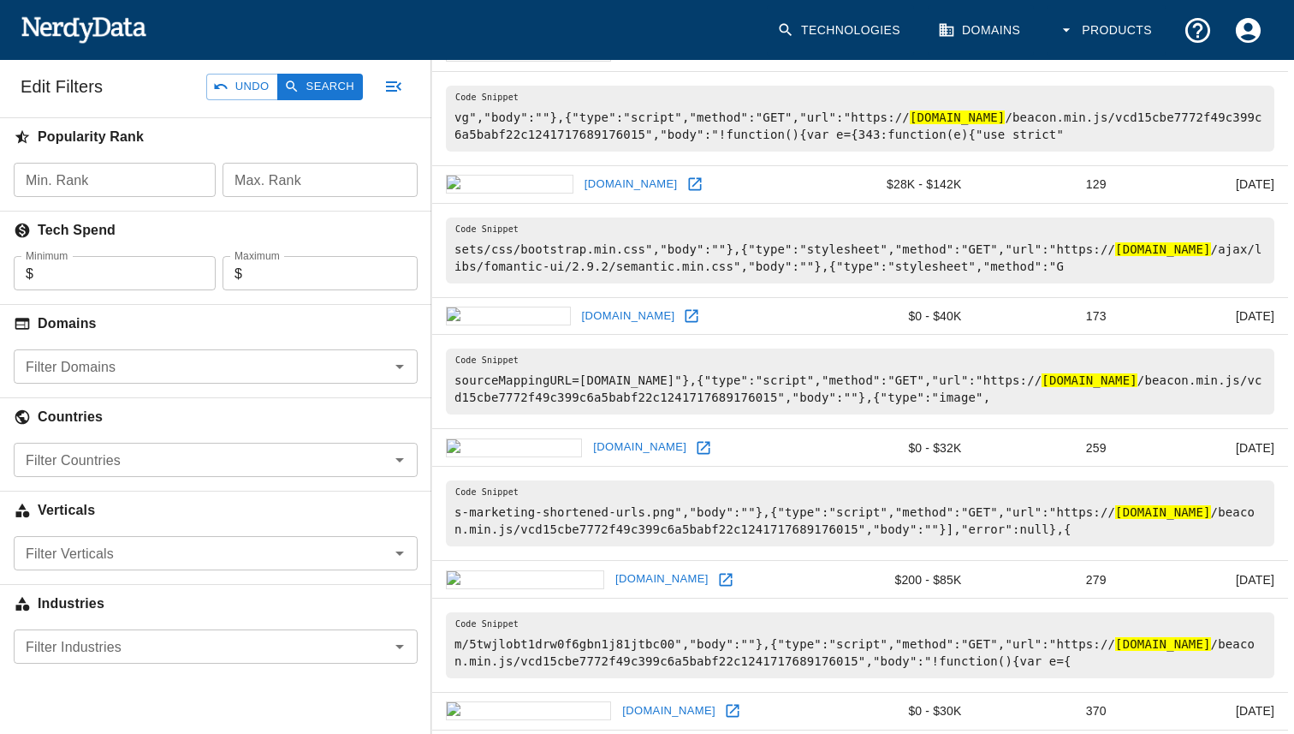
click at [342, 467] on input "Filter Countries" at bounding box center [202, 460] width 366 height 24
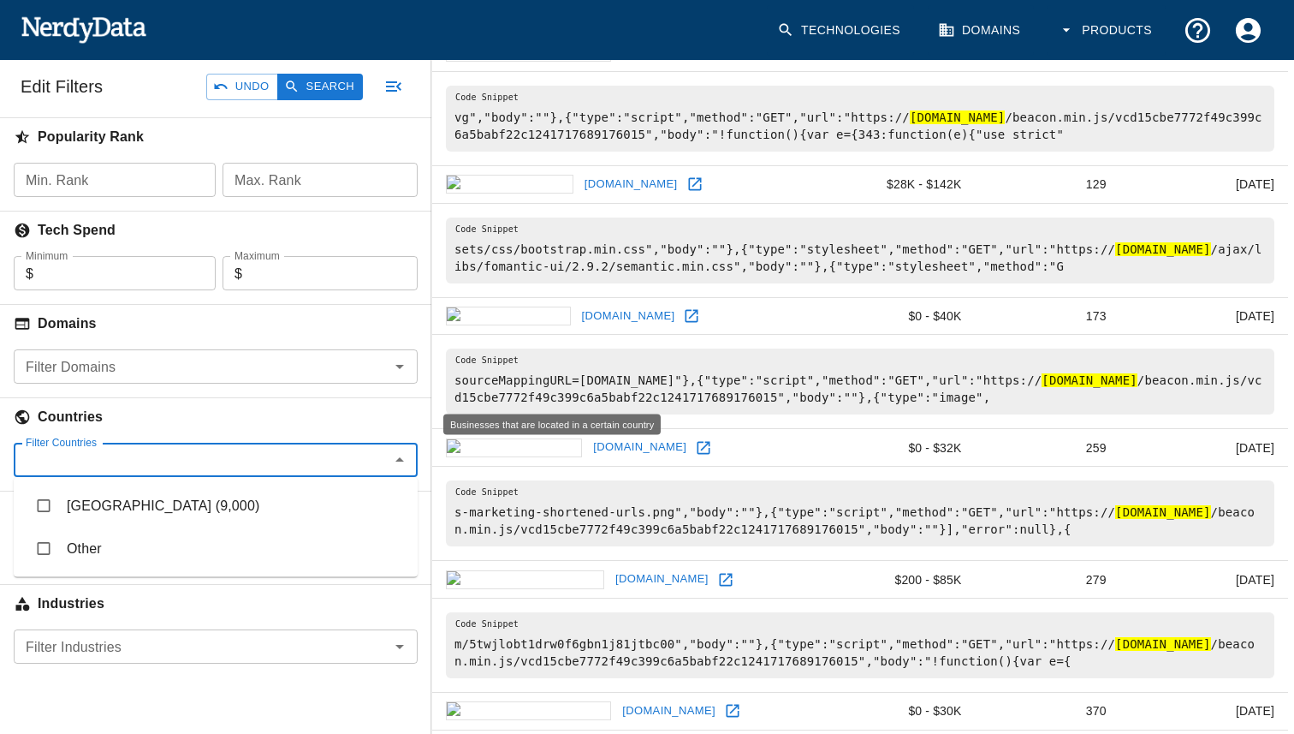
click at [282, 397] on div "Countries" at bounding box center [215, 416] width 431 height 39
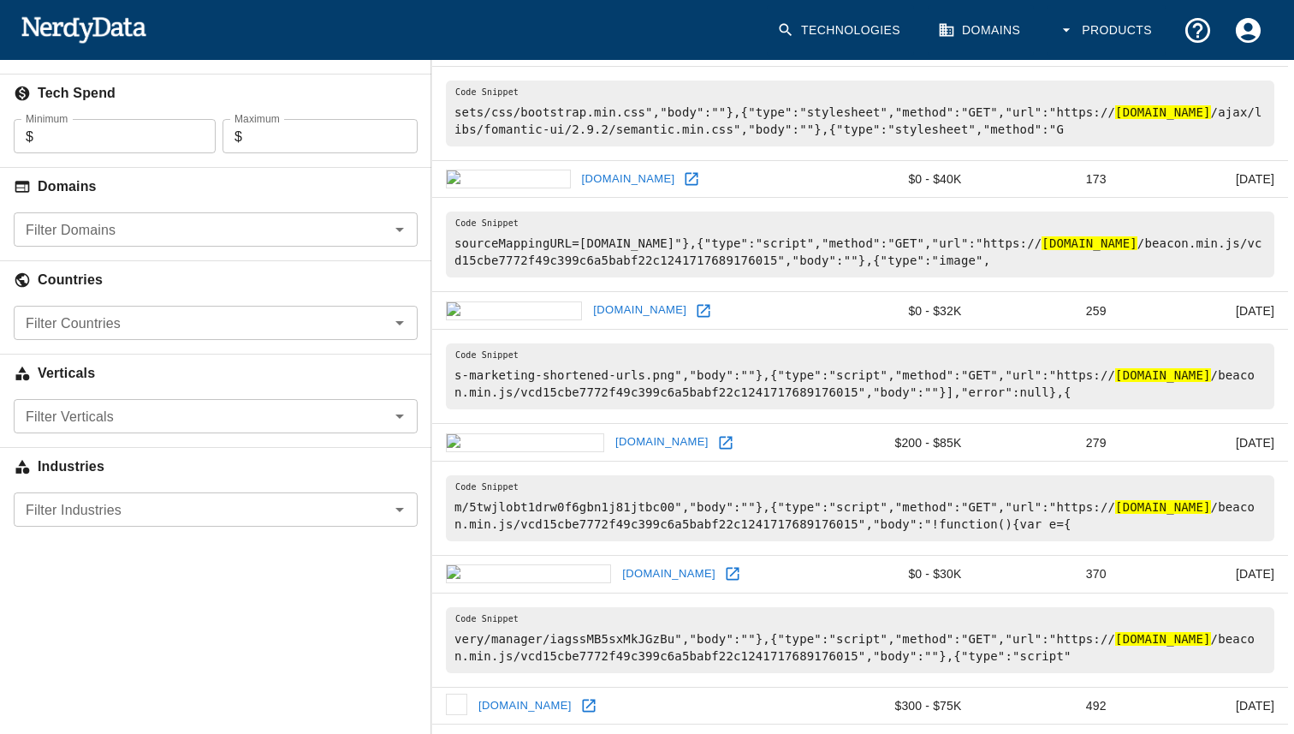
scroll to position [393, 0]
click at [390, 327] on icon "Open" at bounding box center [399, 322] width 21 height 21
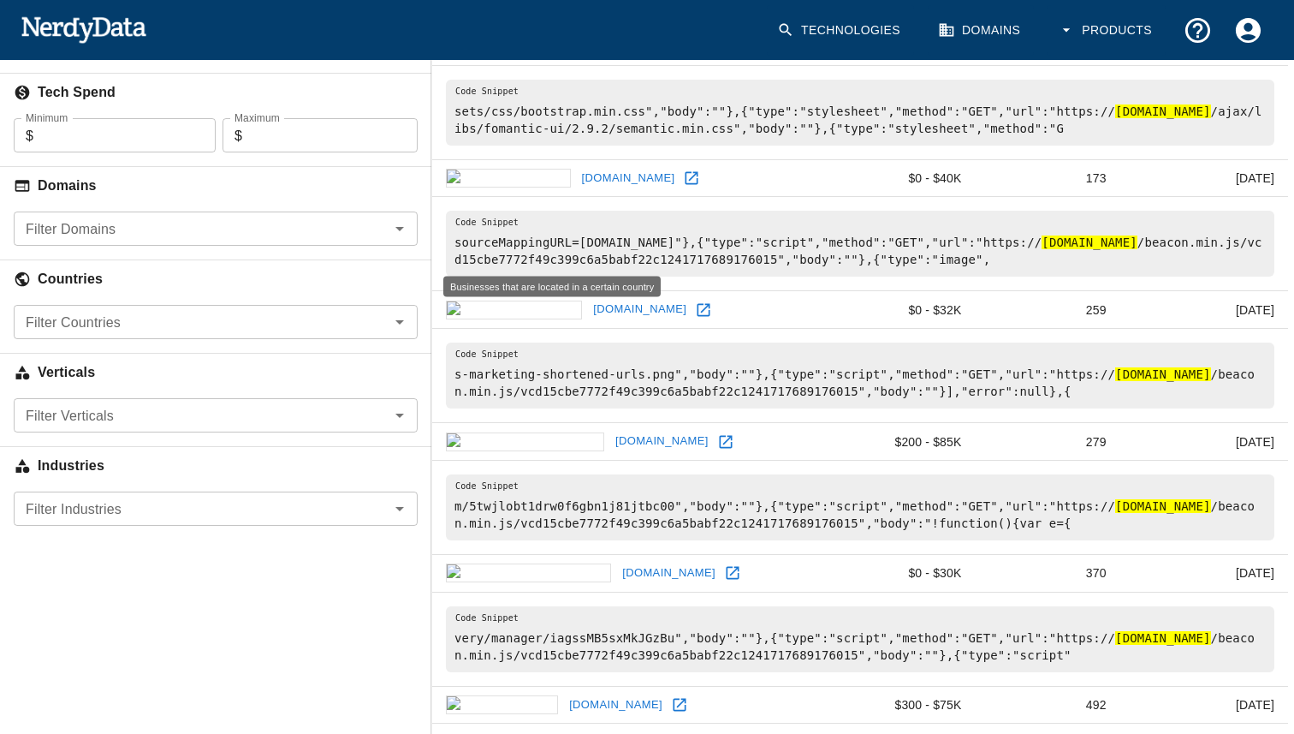
click at [241, 266] on h6 "Countries" at bounding box center [215, 279] width 431 height 38
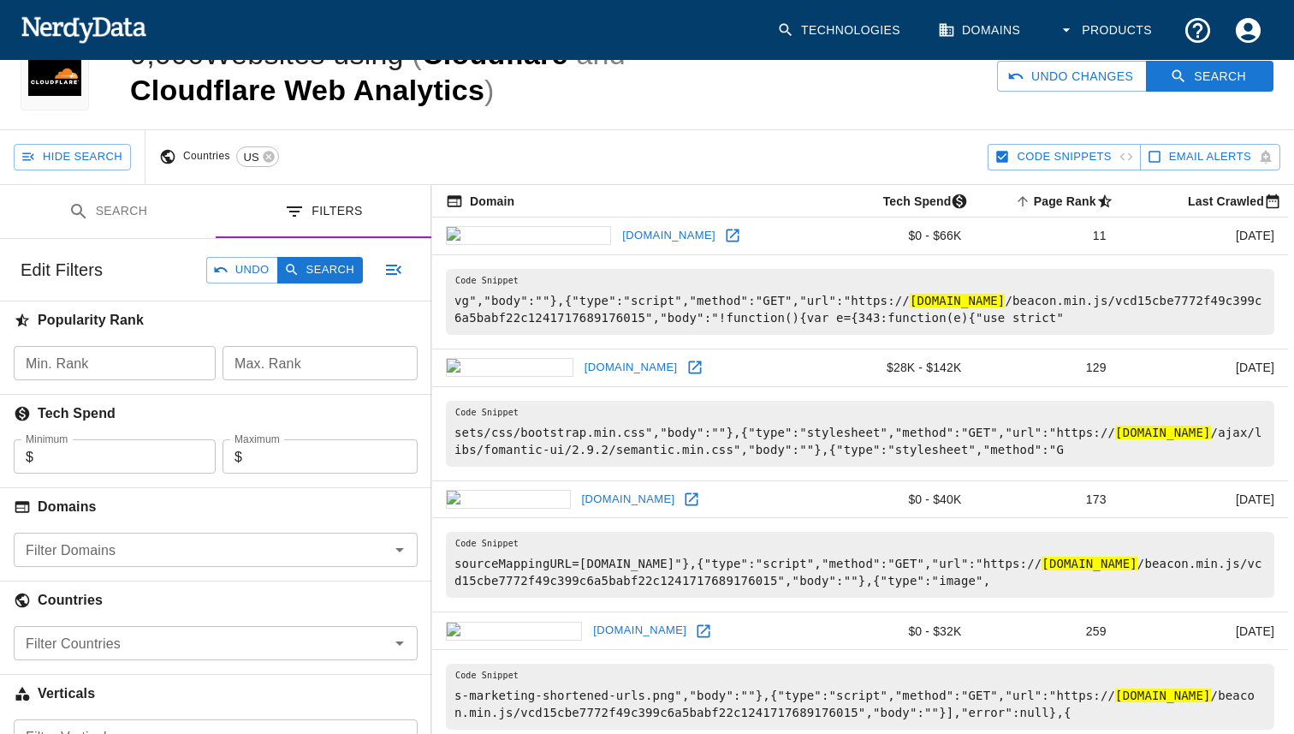
scroll to position [0, 0]
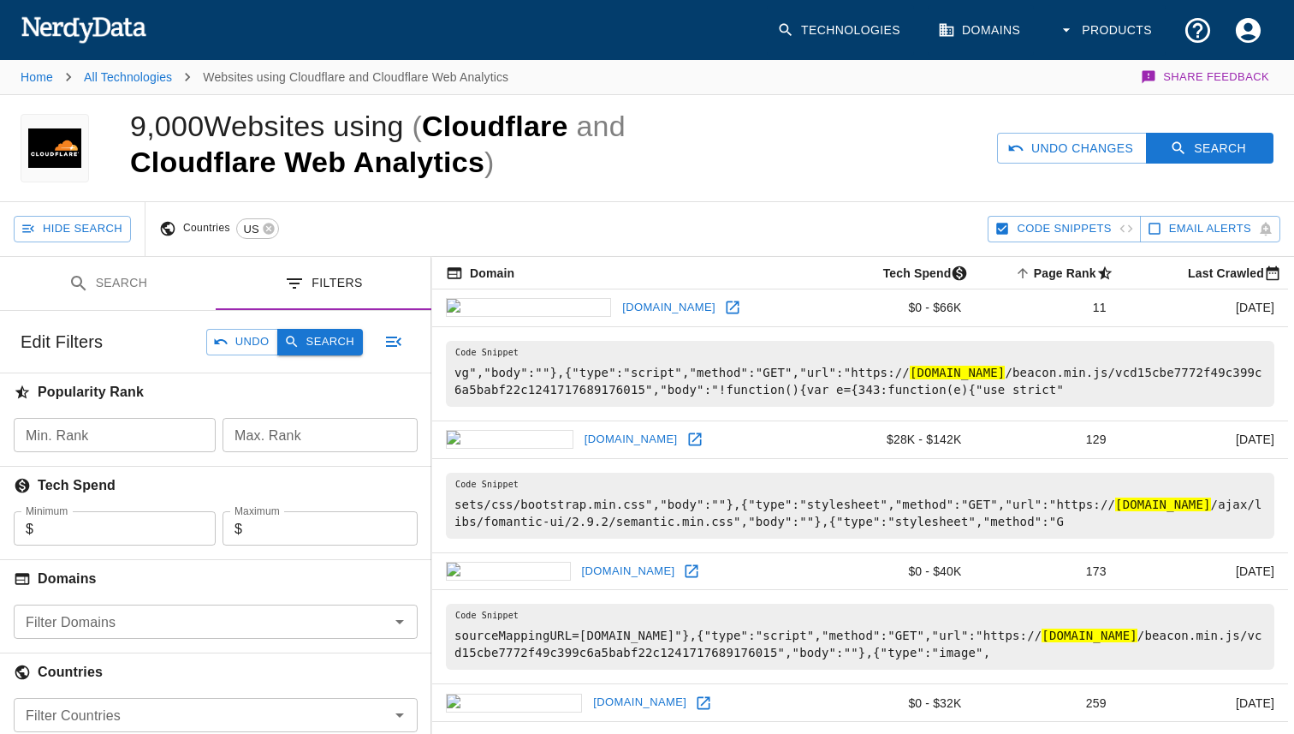
click at [324, 340] on button "Search" at bounding box center [320, 342] width 86 height 27
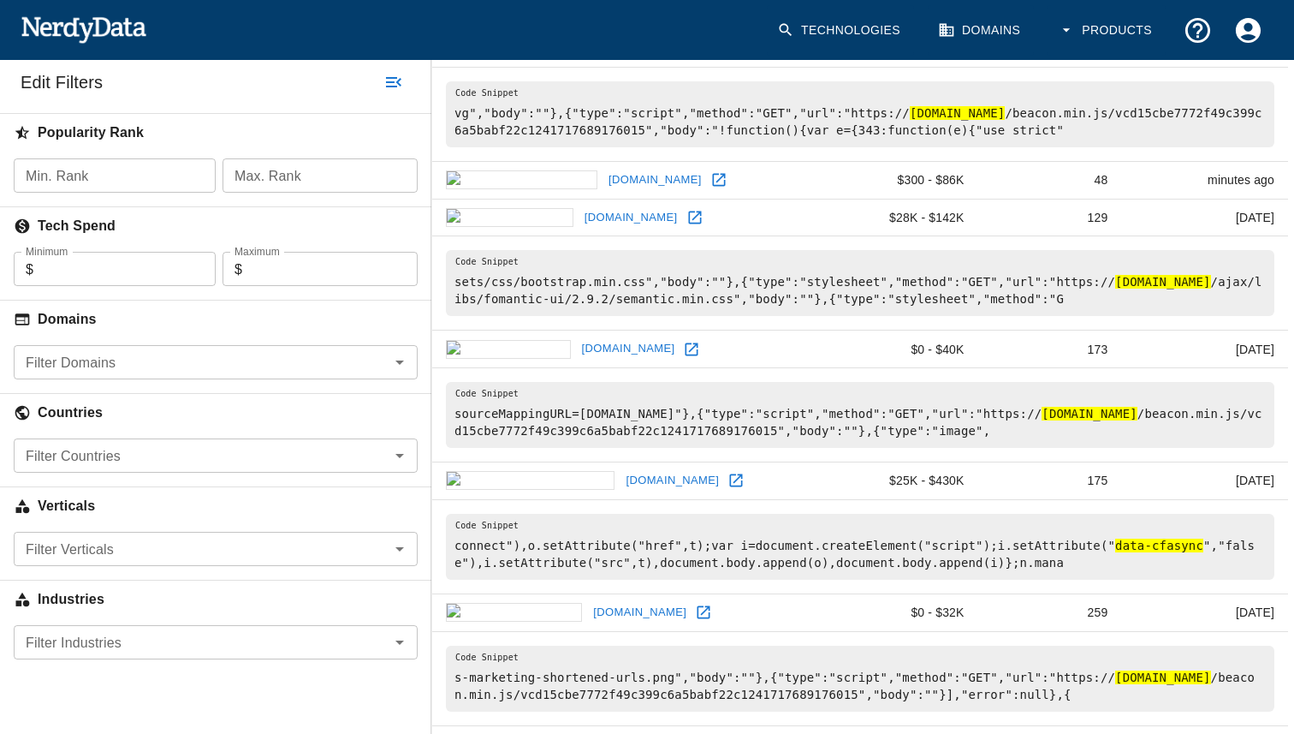
scroll to position [276, 0]
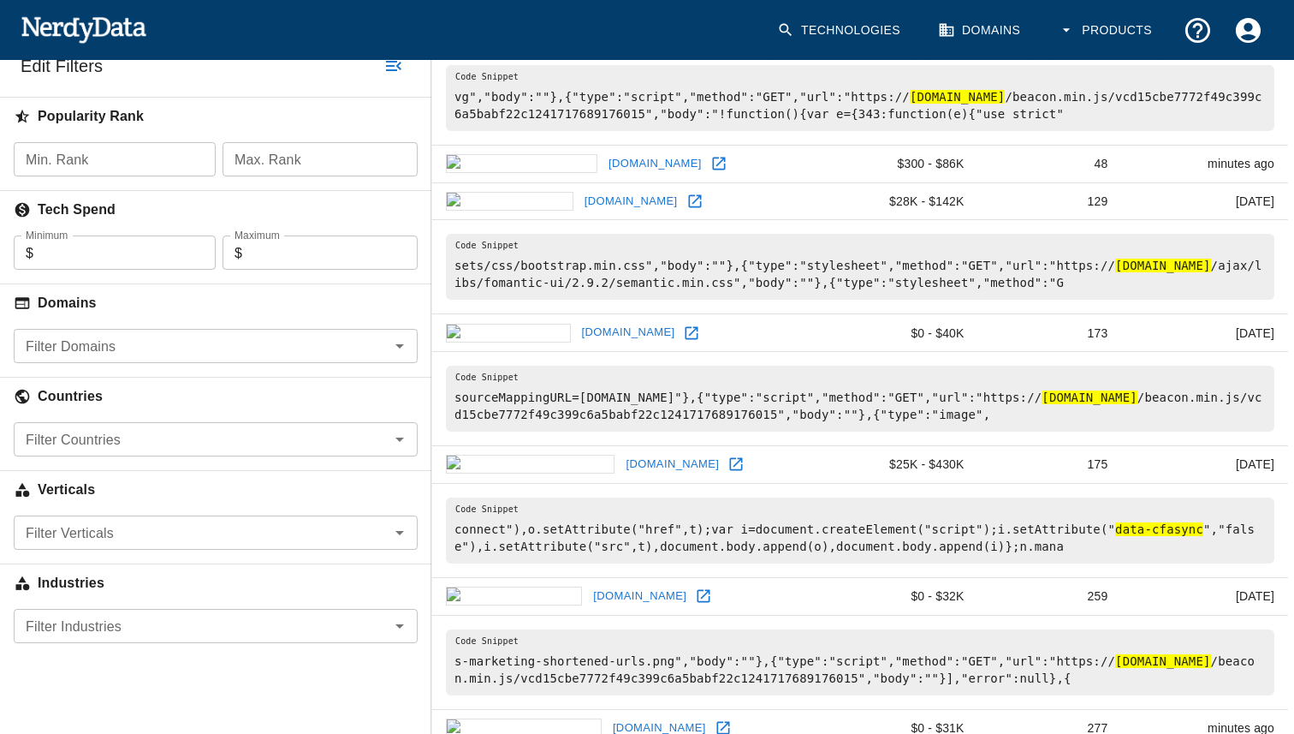
click at [302, 342] on input "Filter Domains" at bounding box center [202, 346] width 366 height 24
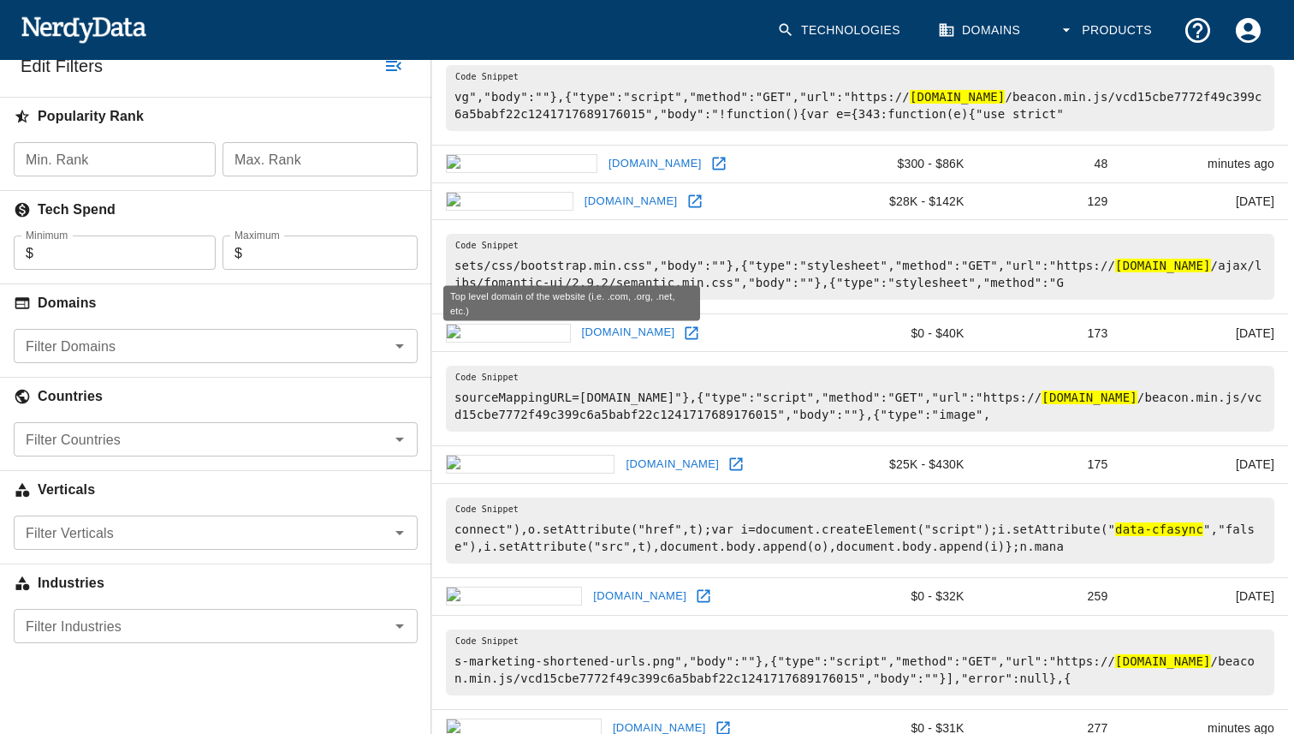
click at [226, 292] on h6 "Domains" at bounding box center [215, 303] width 431 height 38
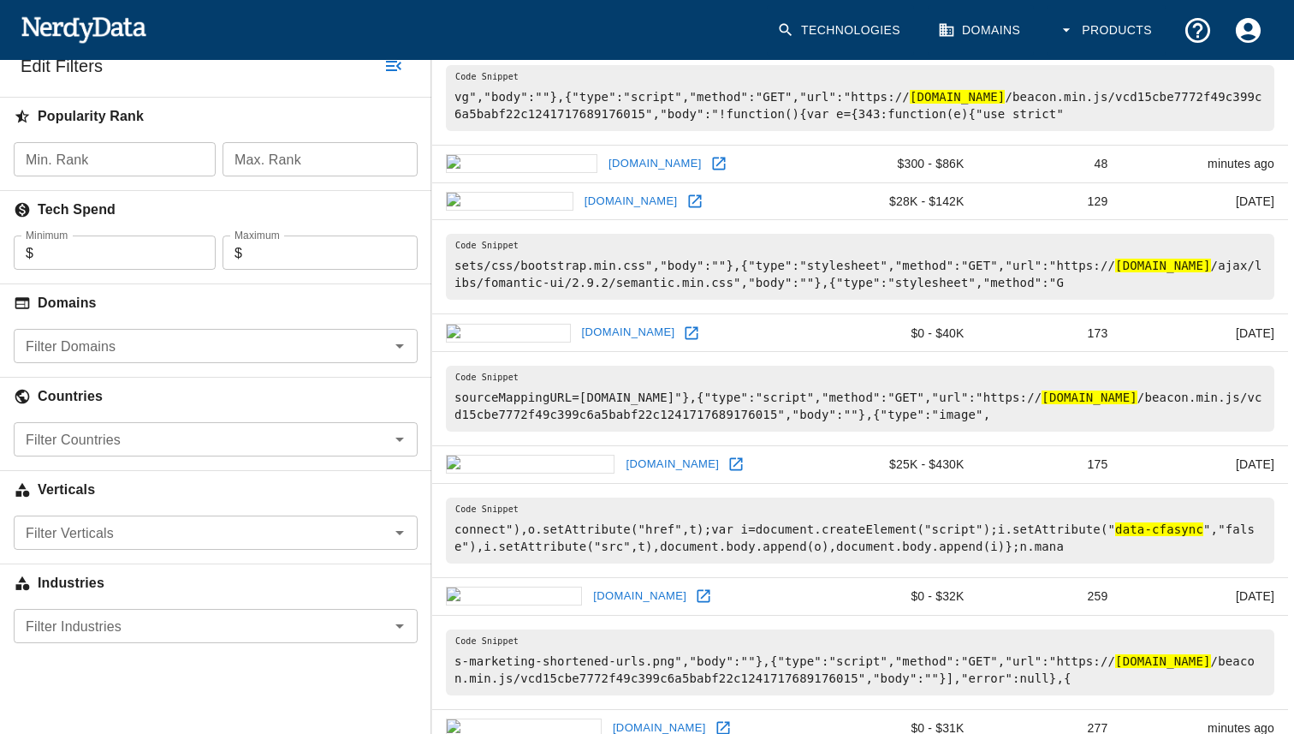
click at [221, 436] on input "Filter Countries" at bounding box center [202, 439] width 366 height 24
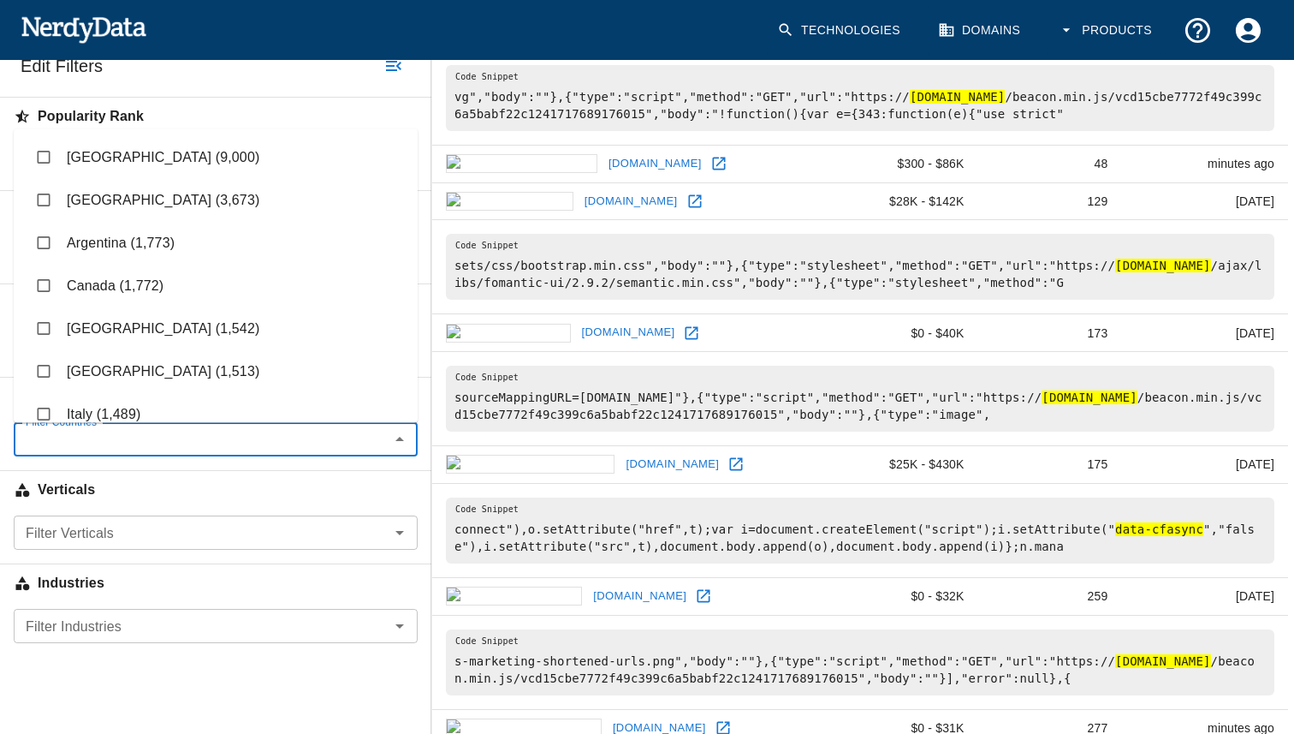
click at [156, 214] on li "[GEOGRAPHIC_DATA] (3,673)" at bounding box center [216, 200] width 404 height 43
checkbox input "true"
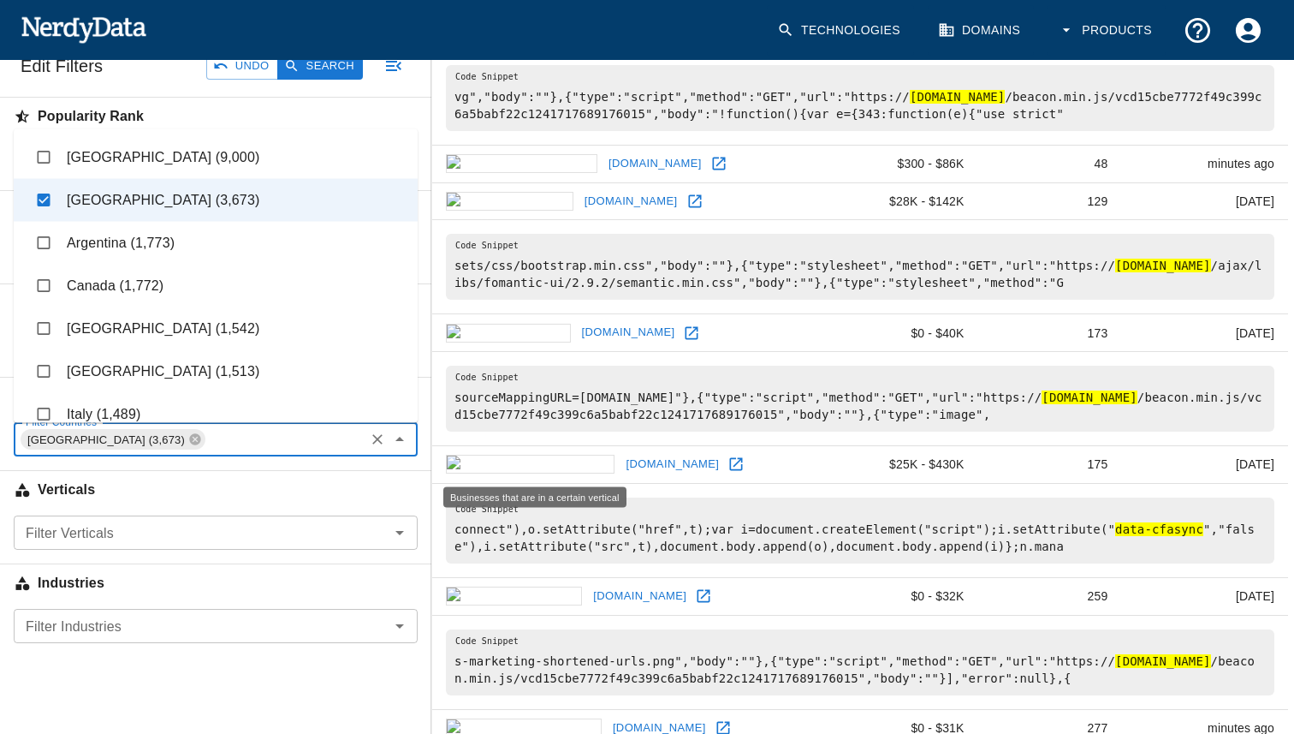
click at [230, 486] on h6 "Verticals" at bounding box center [215, 490] width 431 height 38
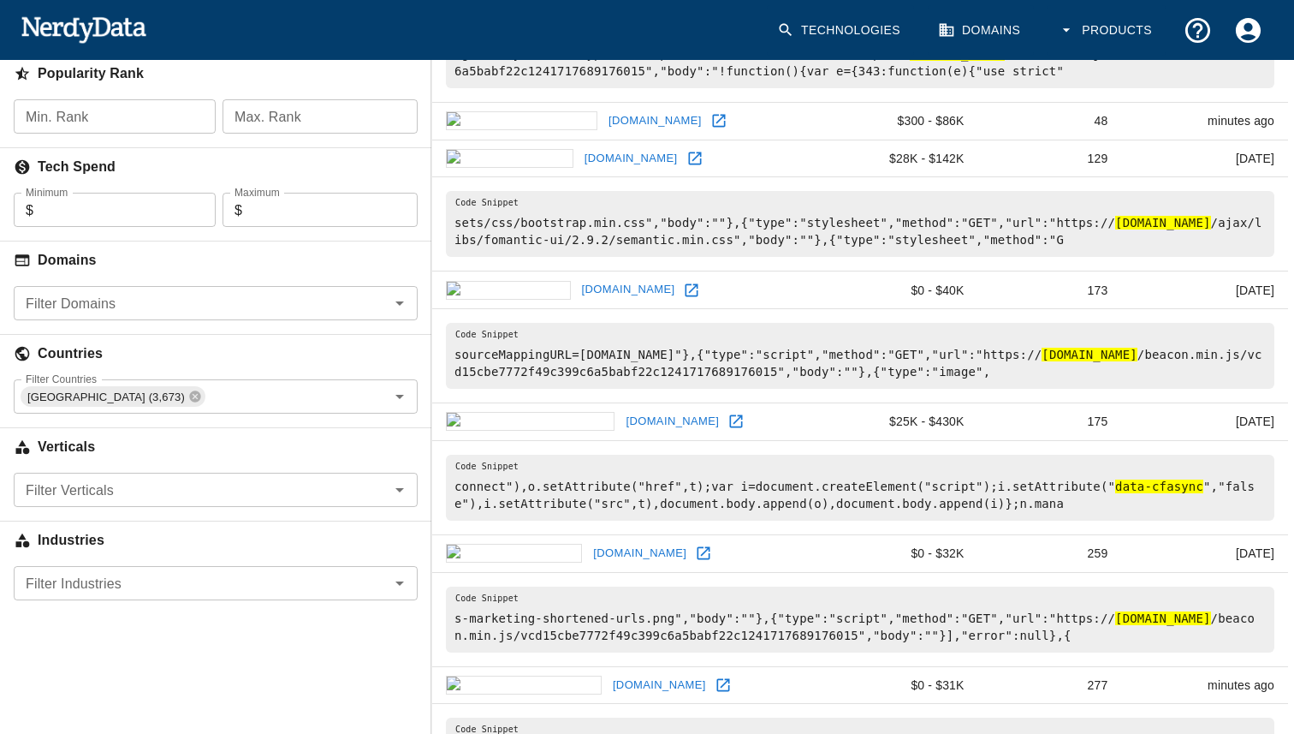
scroll to position [324, 0]
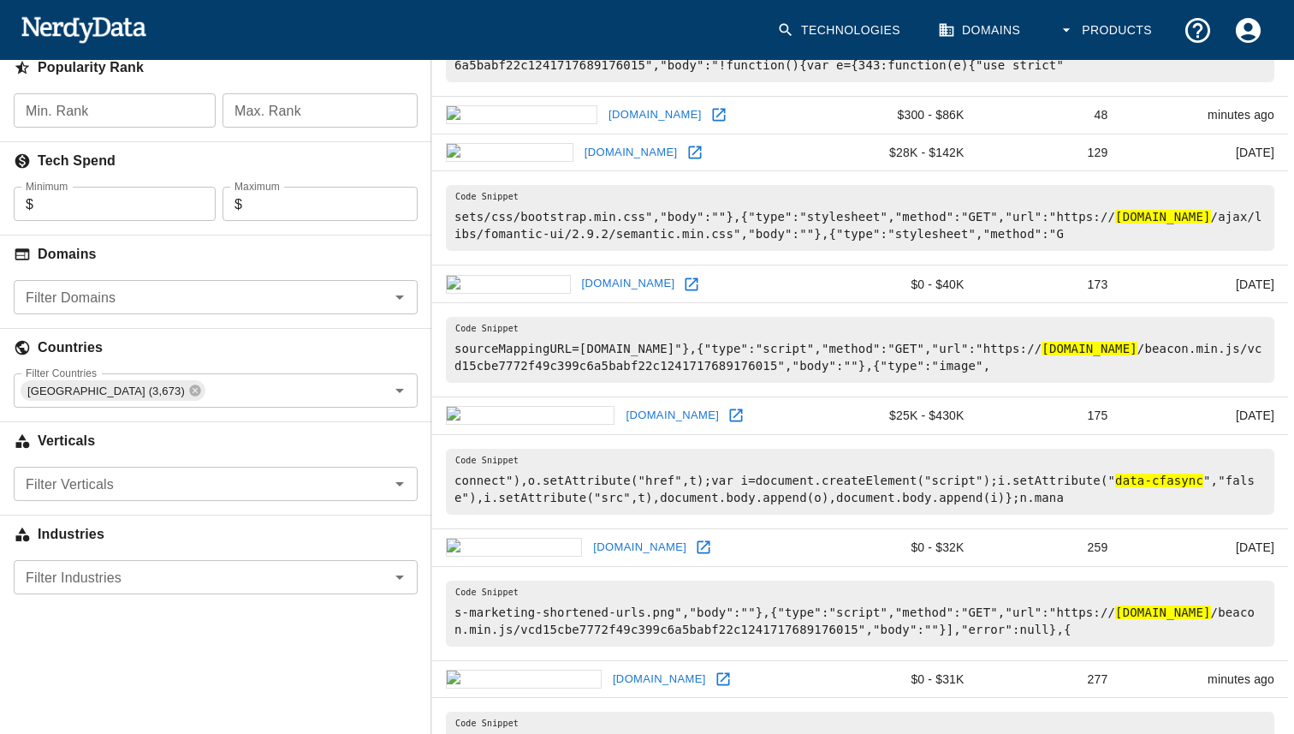
click at [217, 503] on div "Industries" at bounding box center [215, 530] width 431 height 59
click at [219, 485] on input "Filter Verticals" at bounding box center [202, 484] width 366 height 24
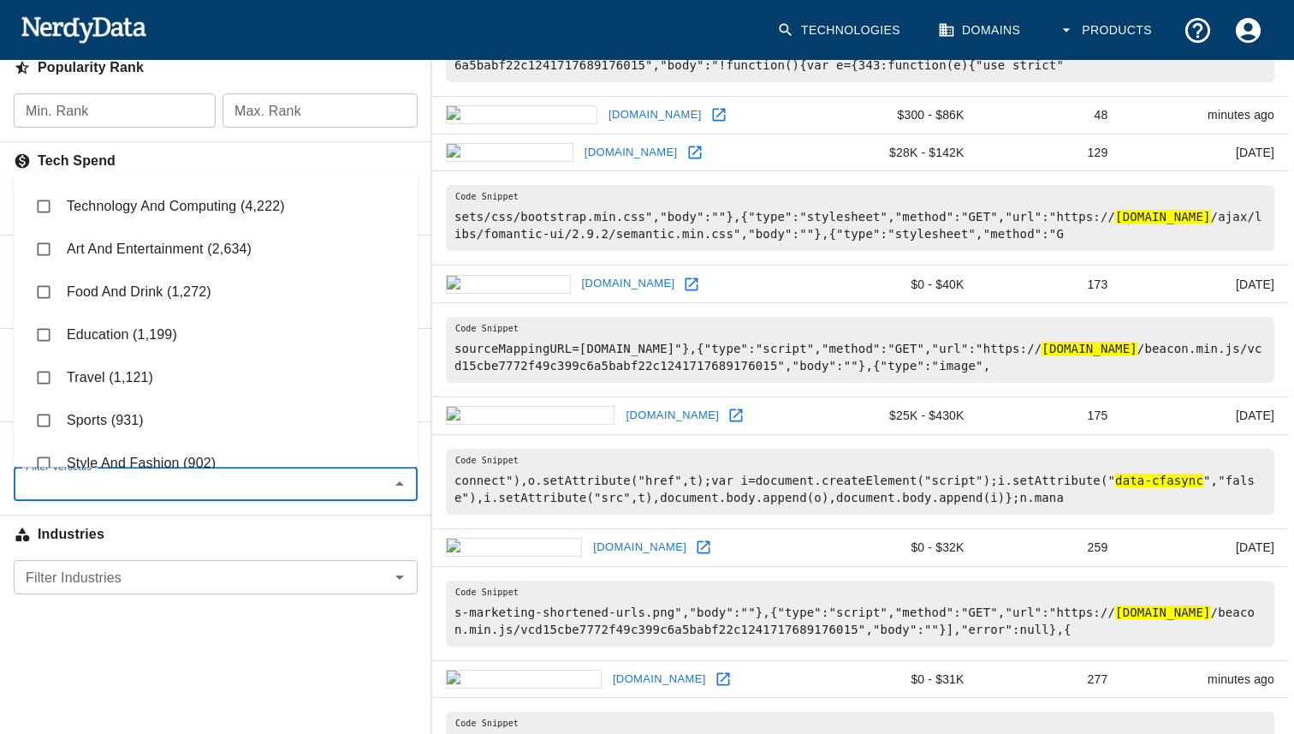
scroll to position [60, 0]
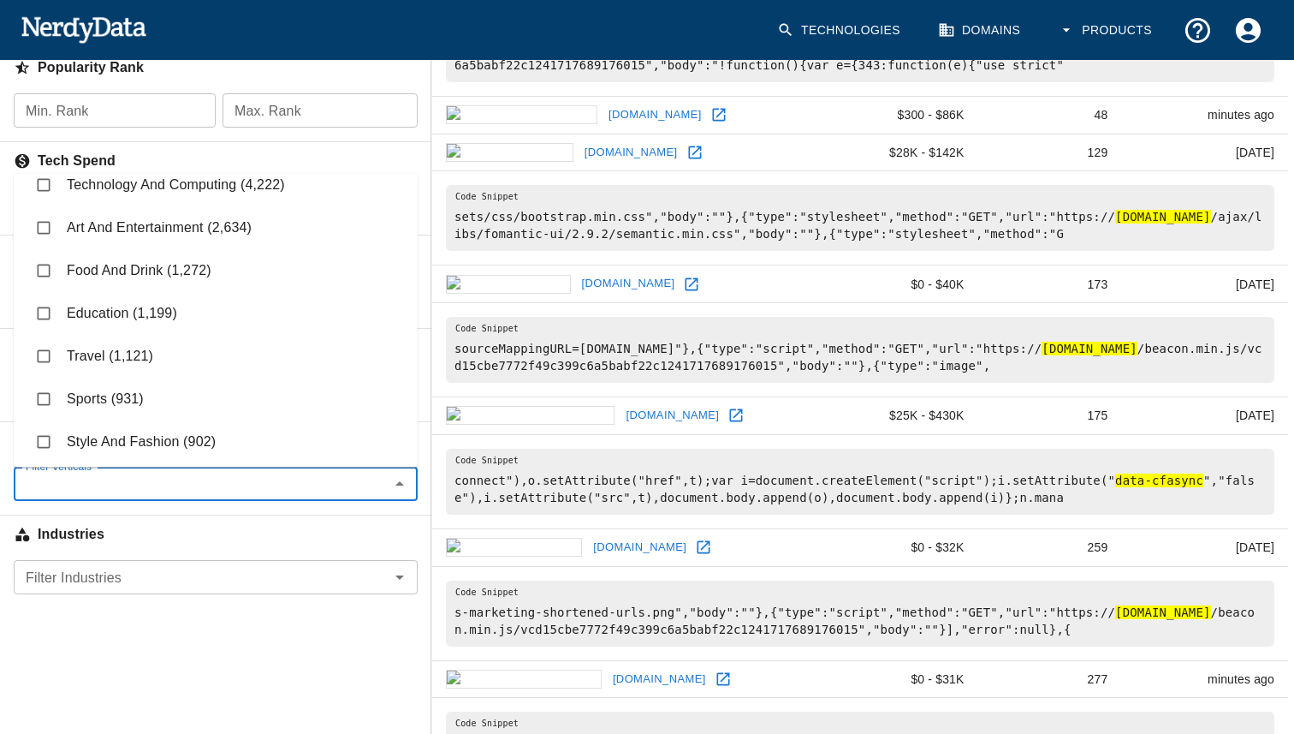
click at [210, 535] on h6 "Industries" at bounding box center [215, 534] width 431 height 38
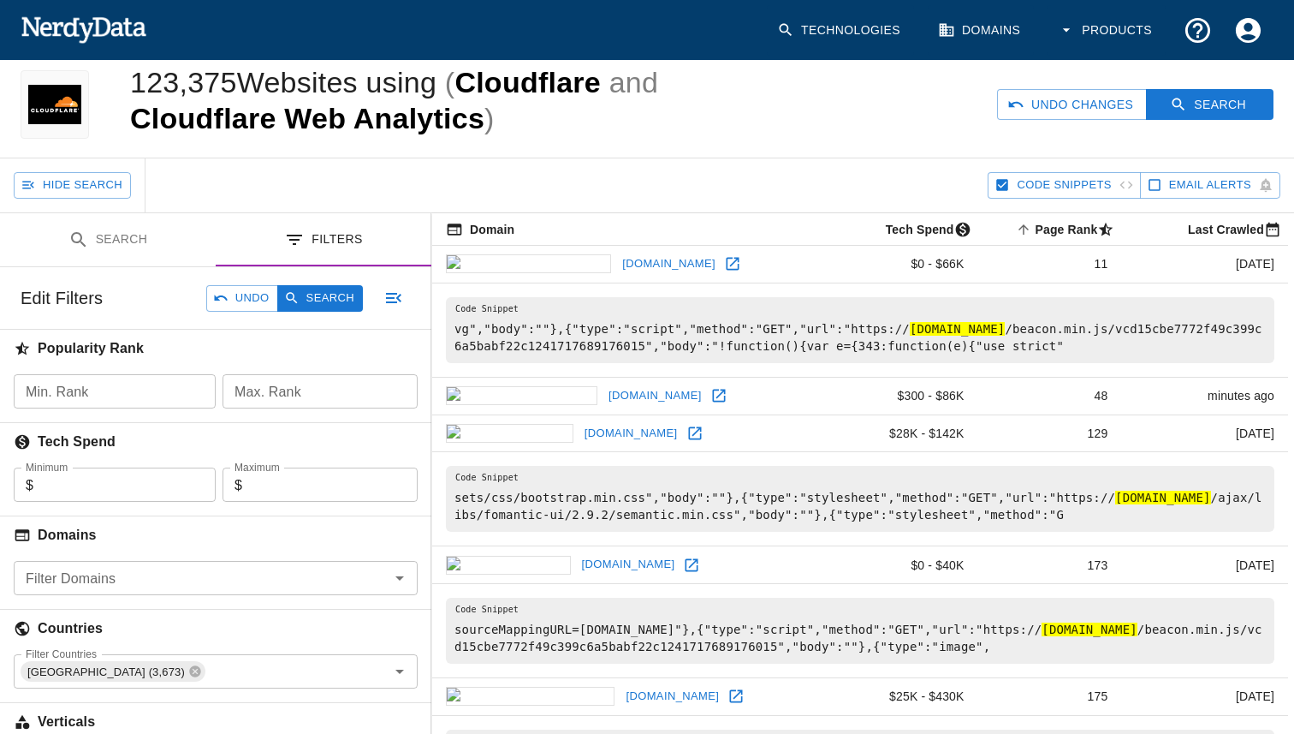
scroll to position [0, 0]
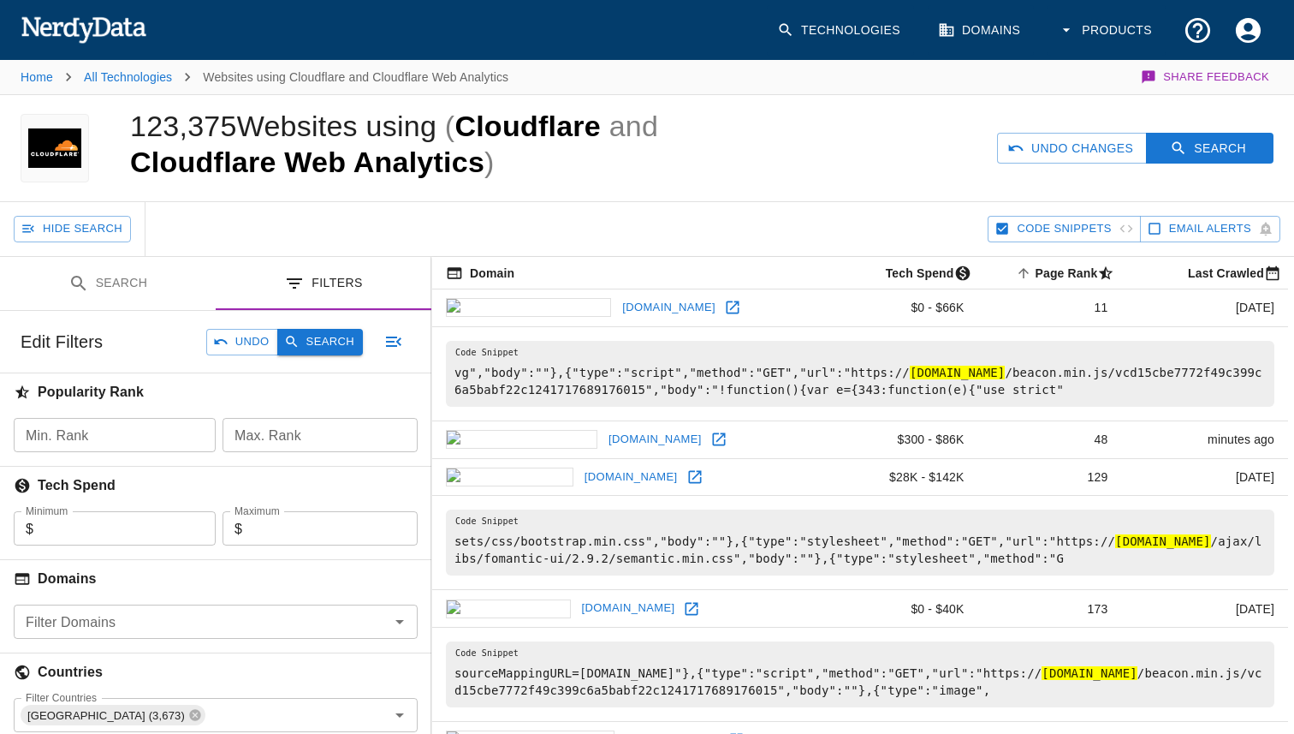
click at [298, 351] on button "Search" at bounding box center [320, 342] width 86 height 27
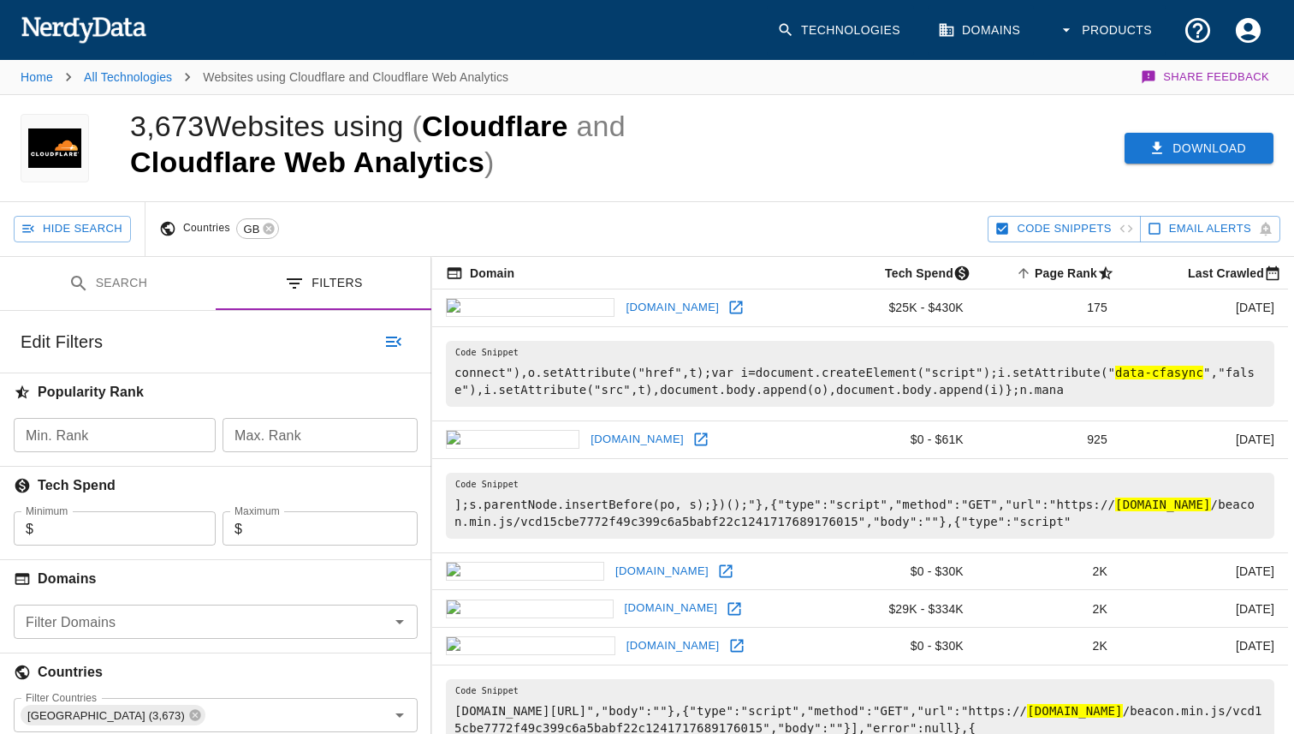
click at [1152, 140] on icon "button" at bounding box center [1157, 148] width 17 height 17
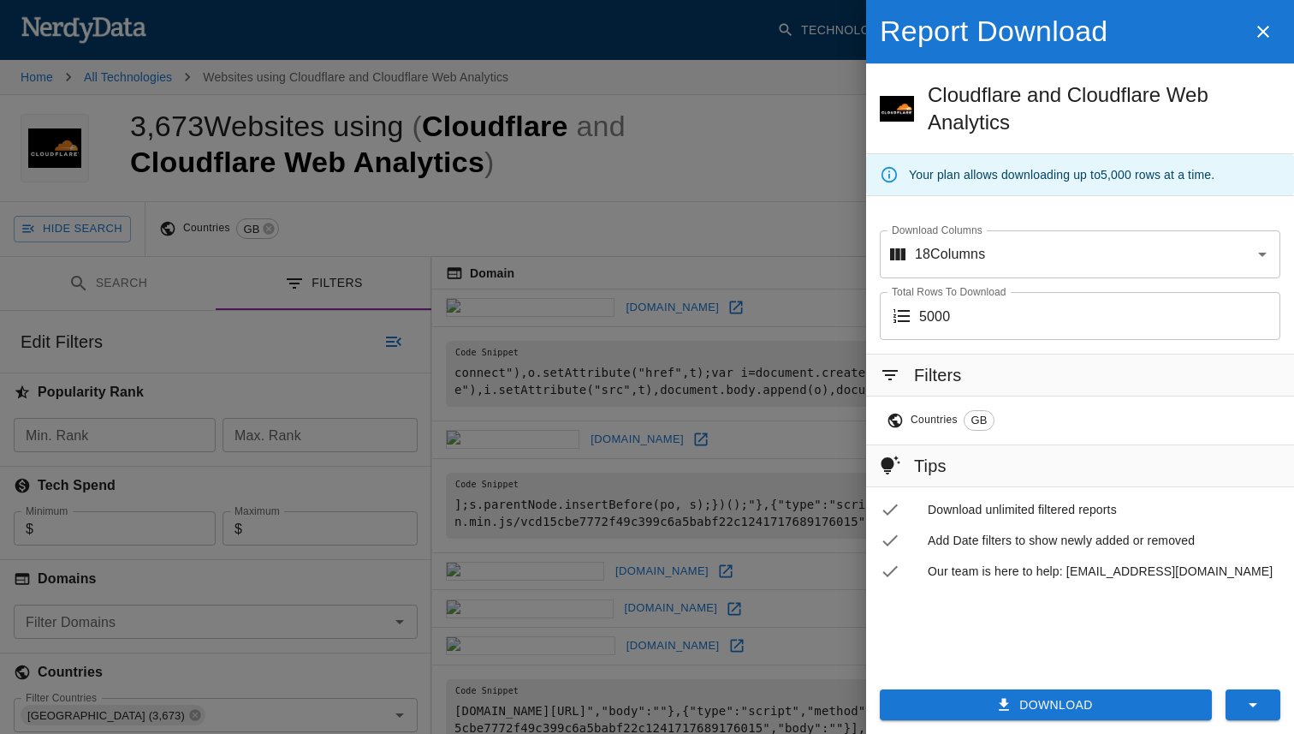
click at [1066, 711] on button "Download" at bounding box center [1046, 705] width 332 height 32
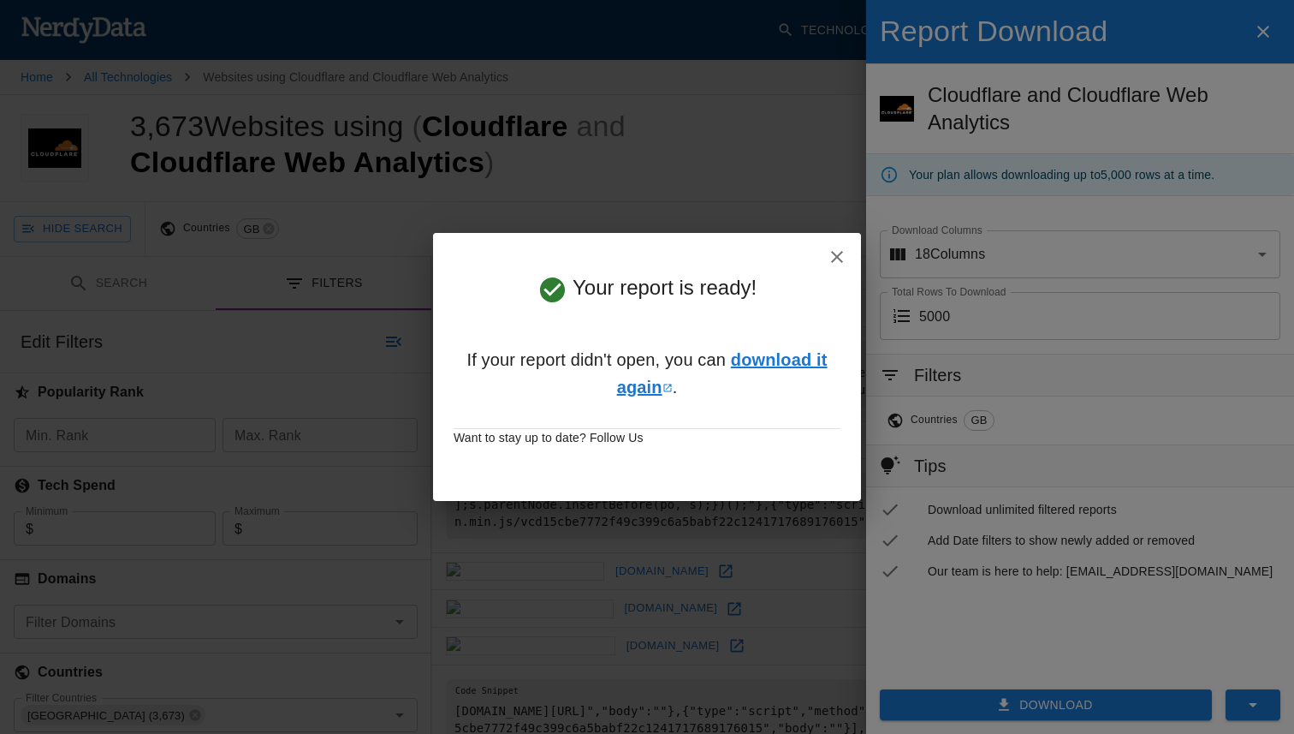
click at [767, 366] on link "download it again" at bounding box center [722, 373] width 211 height 46
click at [834, 253] on icon "button" at bounding box center [837, 257] width 12 height 12
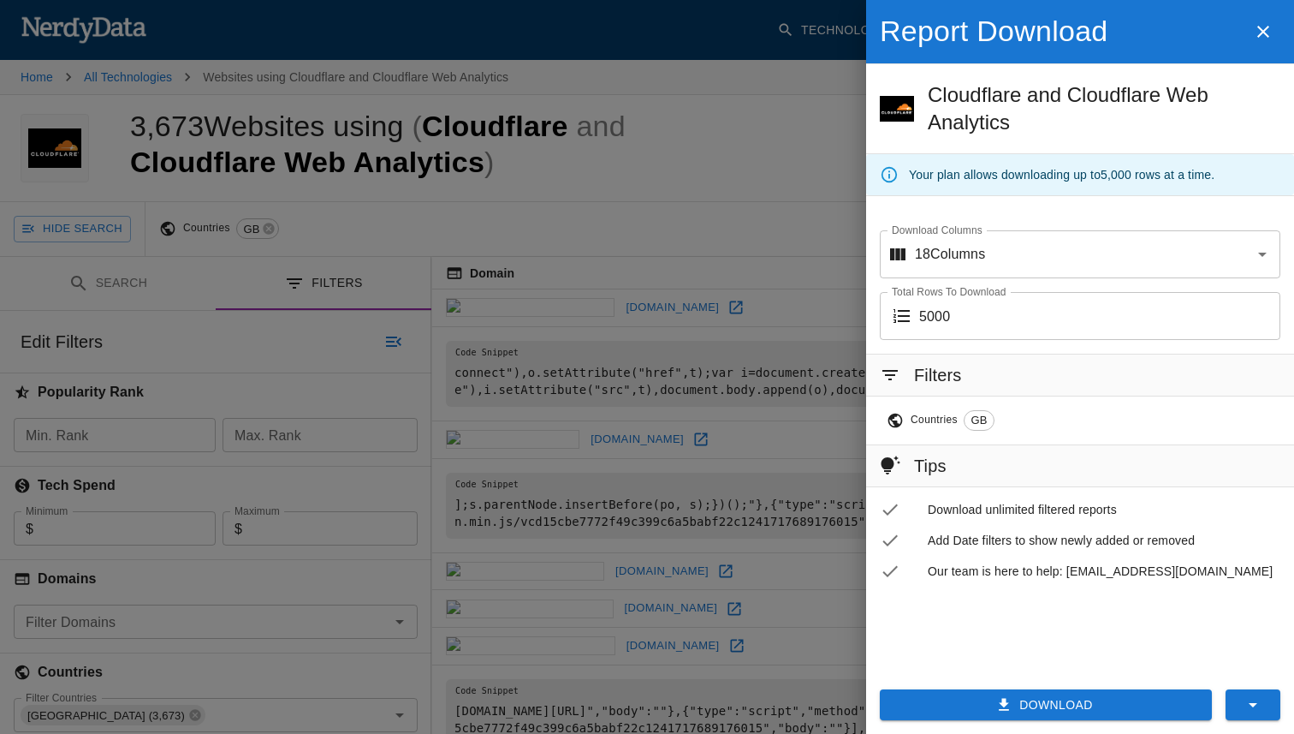
click at [629, 314] on div at bounding box center [647, 367] width 1294 height 734
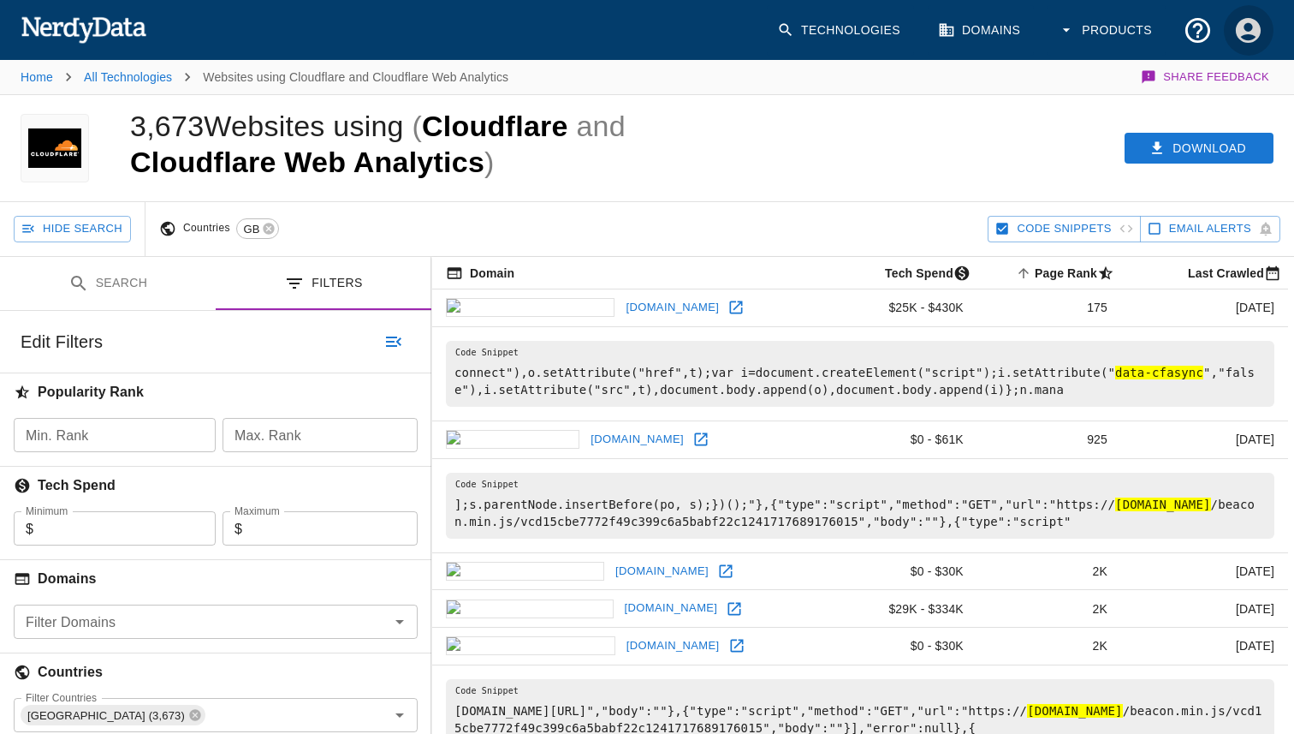
click at [1256, 39] on icon "Account Settings" at bounding box center [1248, 29] width 25 height 25
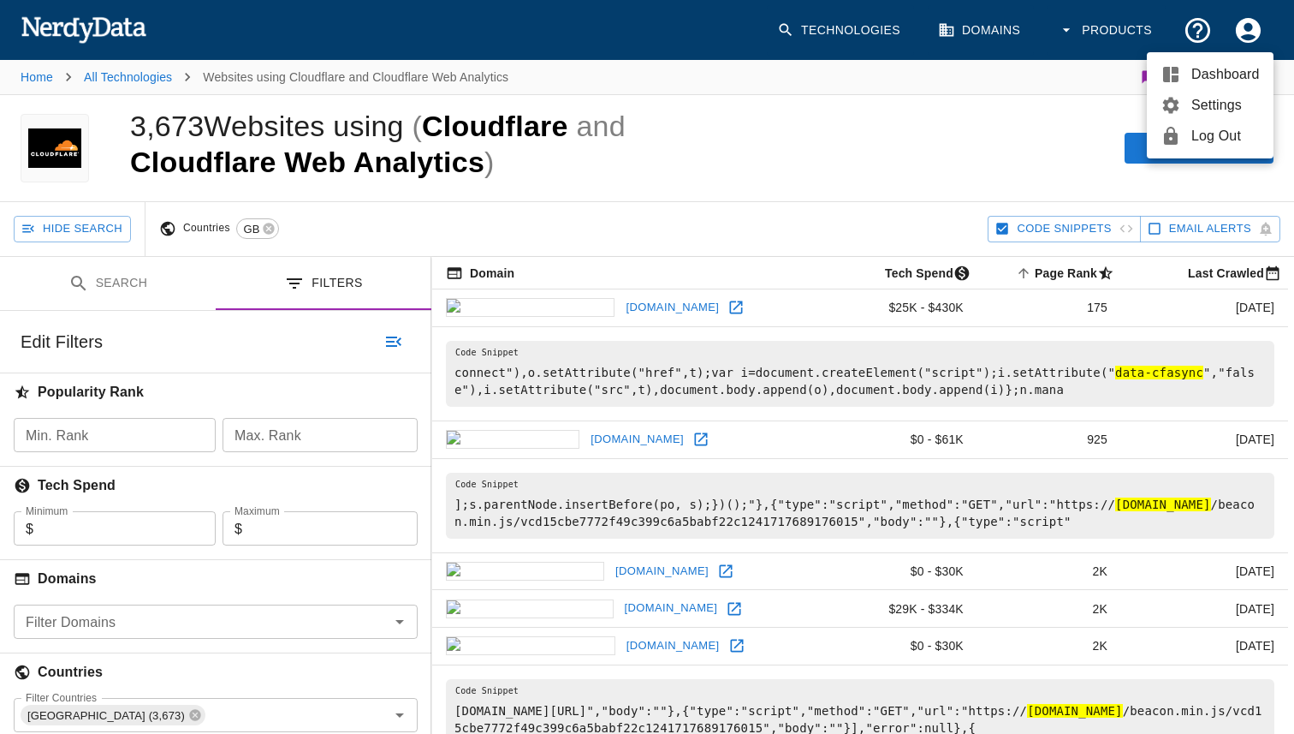
click at [1234, 69] on span "Dashboard" at bounding box center [1226, 74] width 68 height 21
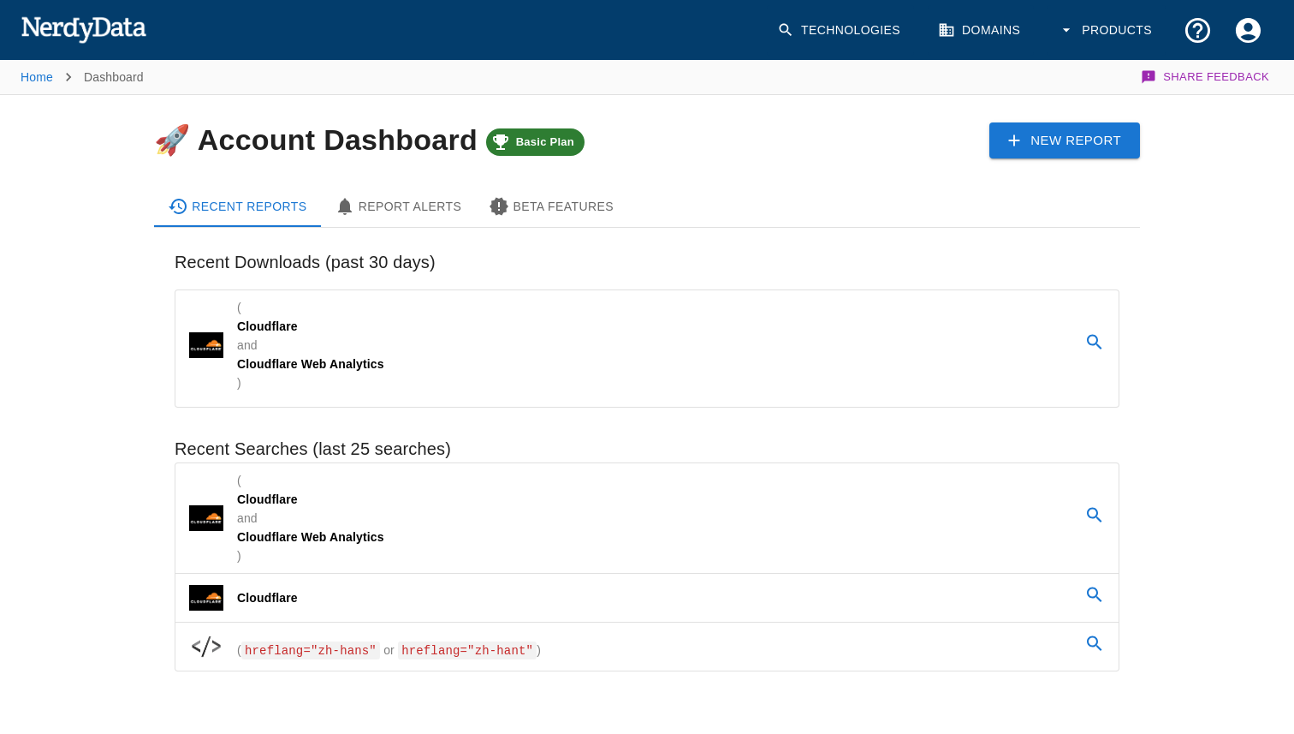
click at [539, 149] on div "Basic Plan" at bounding box center [535, 141] width 98 height 27
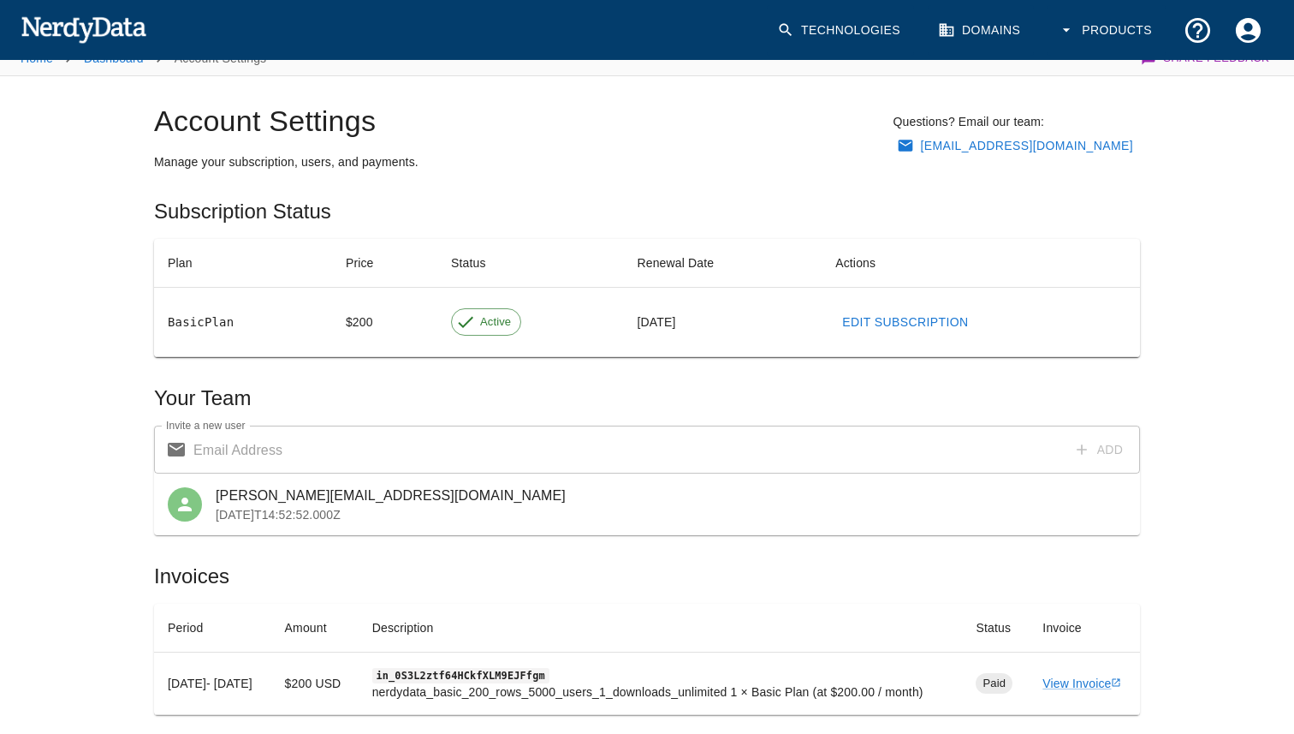
scroll to position [68, 0]
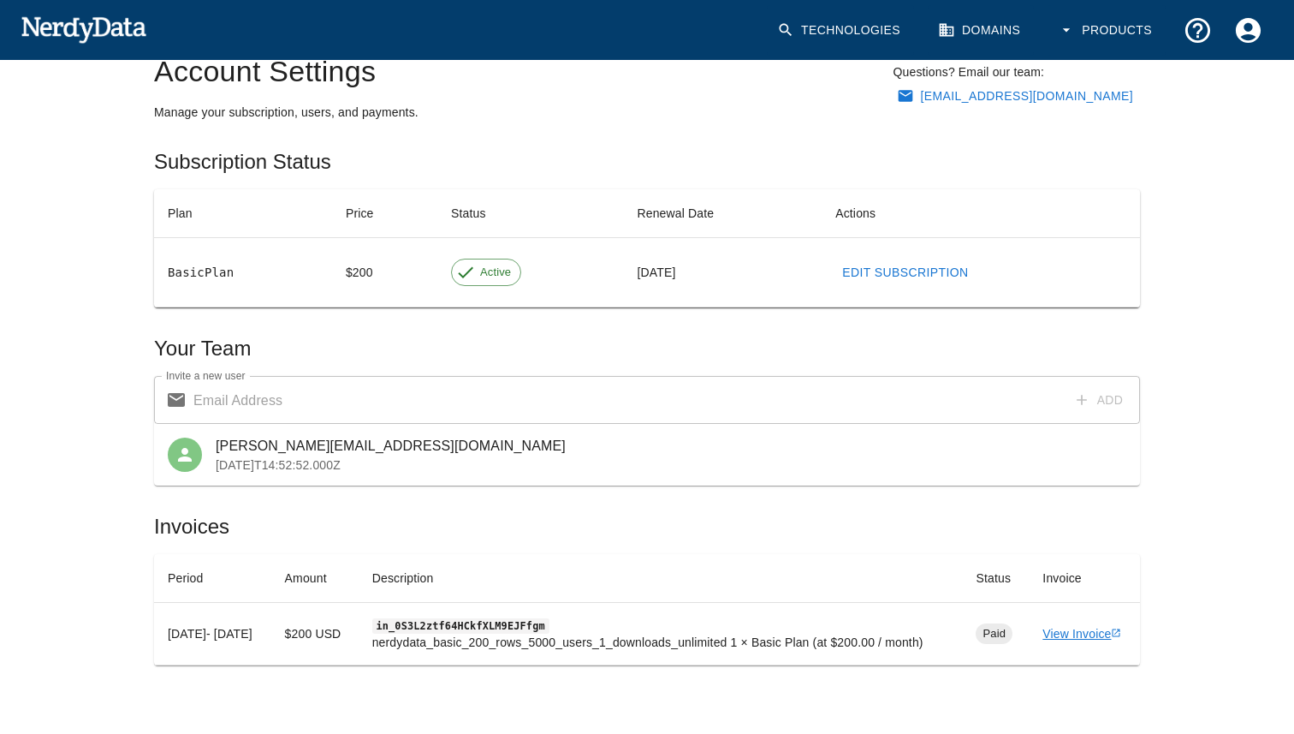
click at [1071, 627] on link "View Invoice" at bounding box center [1082, 634] width 79 height 14
